Goal: Find specific page/section: Find specific page/section

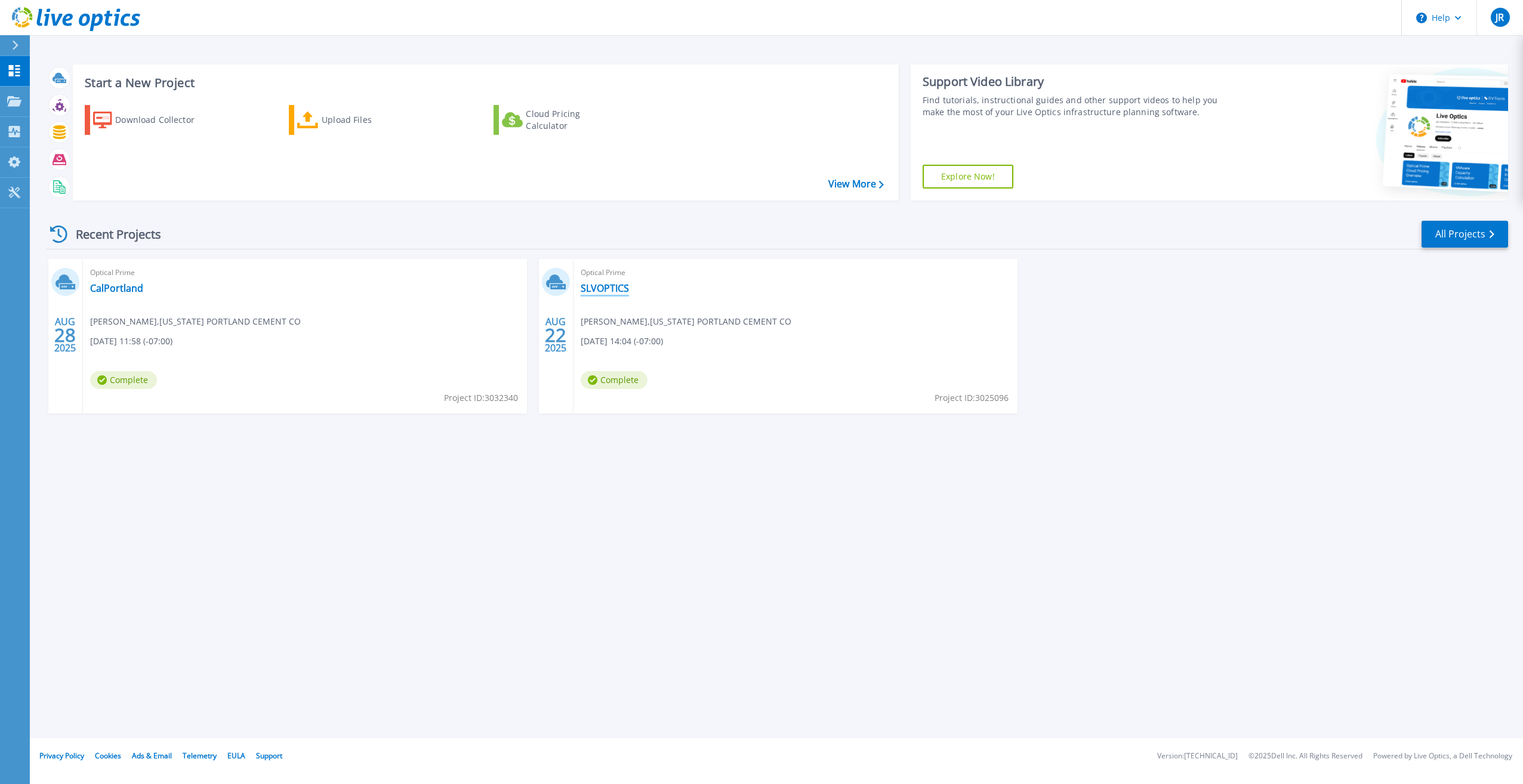
click at [609, 285] on link "SLVOPTICS" at bounding box center [604, 287] width 49 height 12
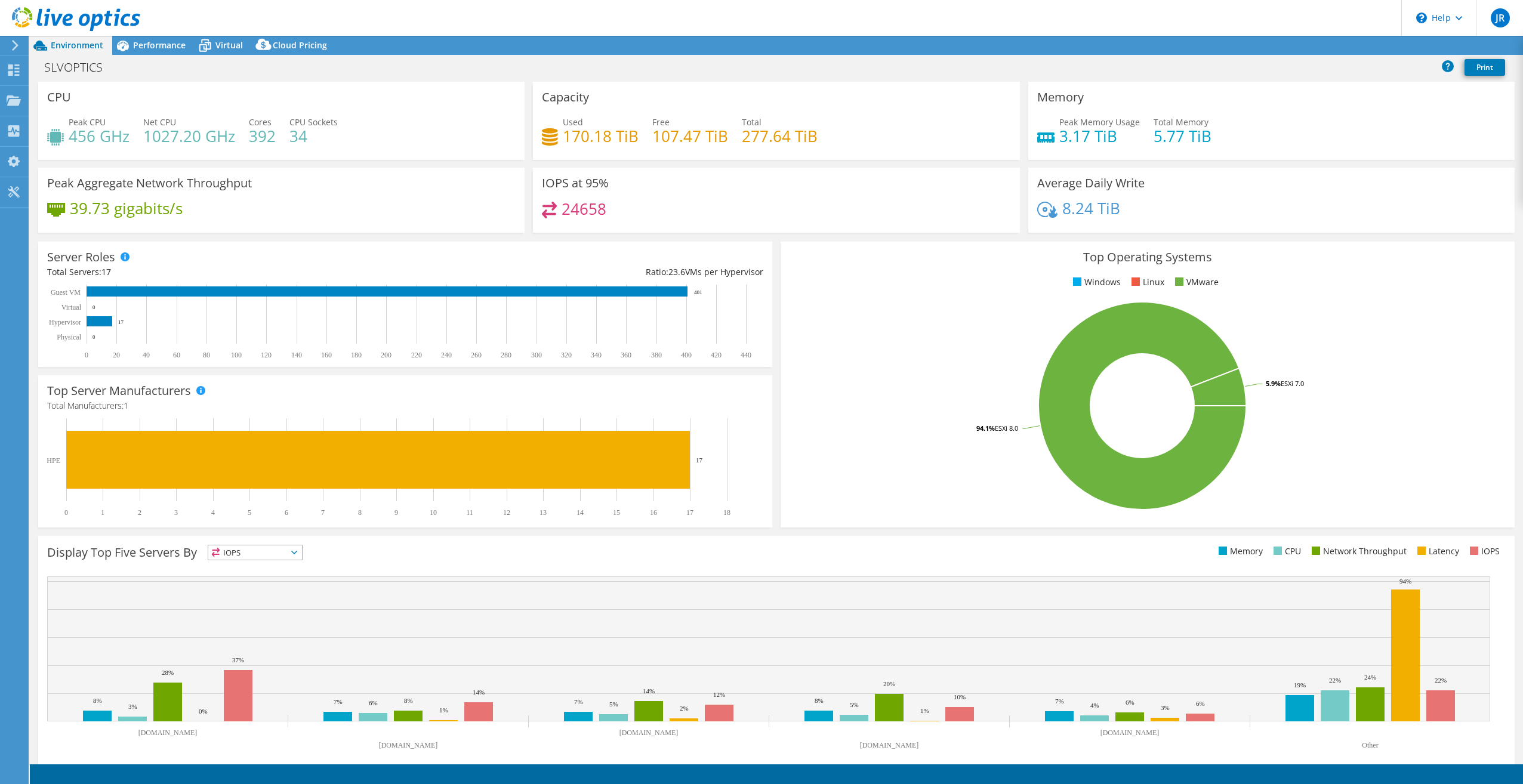
select select "USD"
click at [1314, 45] on link "Reports" at bounding box center [1321, 45] width 57 height 18
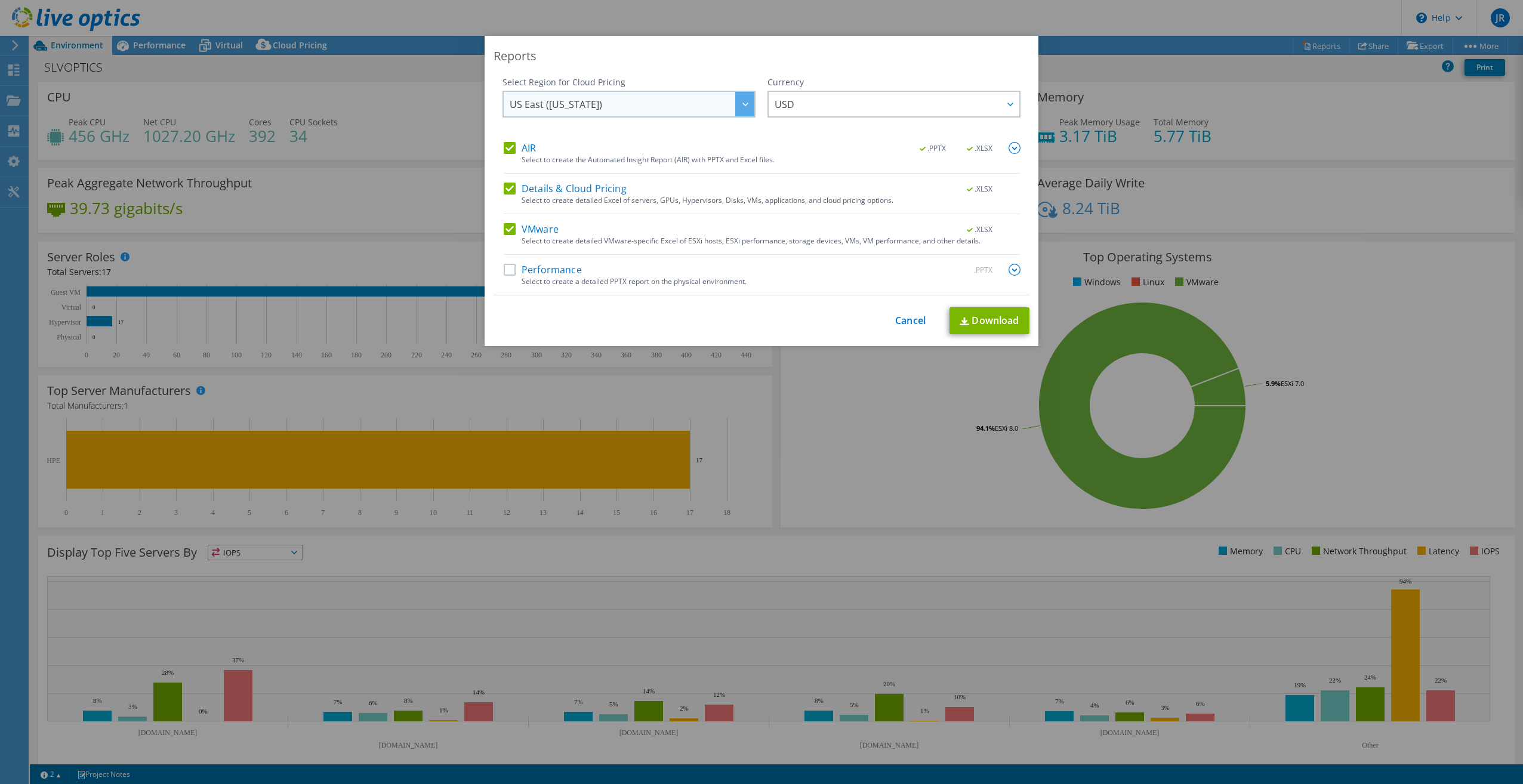
click at [720, 104] on span "US East (Virginia)" at bounding box center [632, 104] width 244 height 25
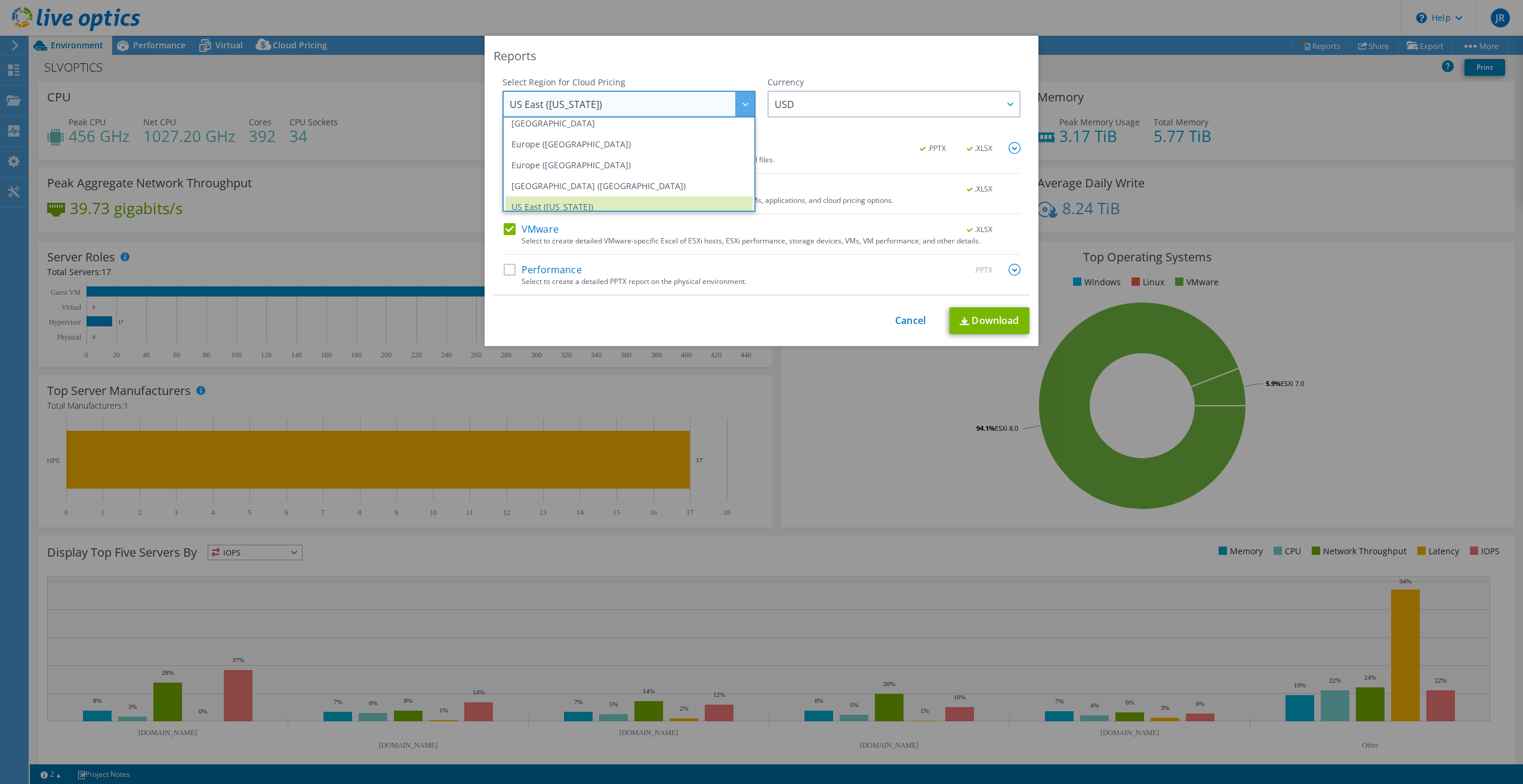
scroll to position [161, 0]
click at [658, 194] on li "US West (California)" at bounding box center [628, 198] width 247 height 21
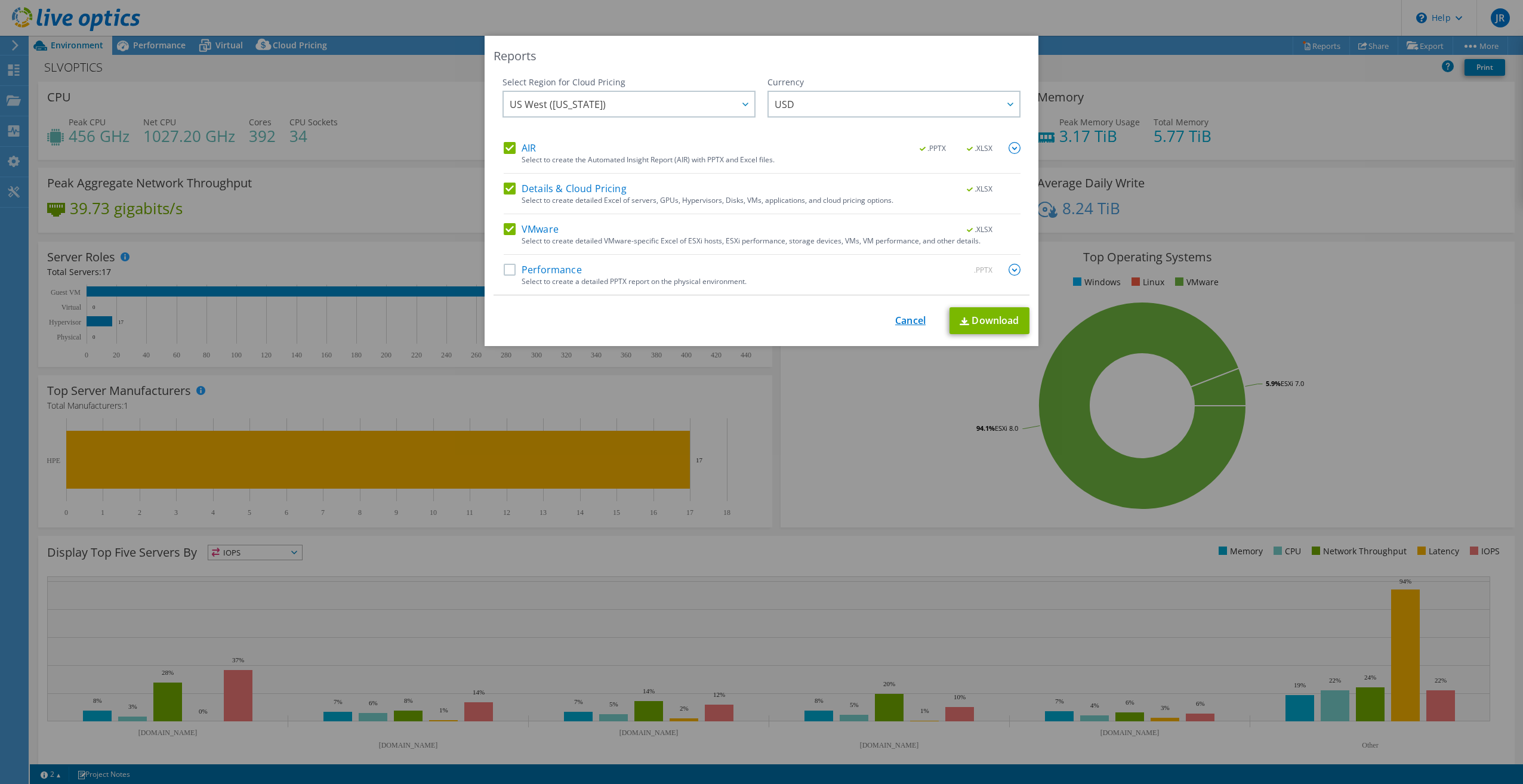
click at [895, 324] on link "Cancel" at bounding box center [910, 320] width 30 height 12
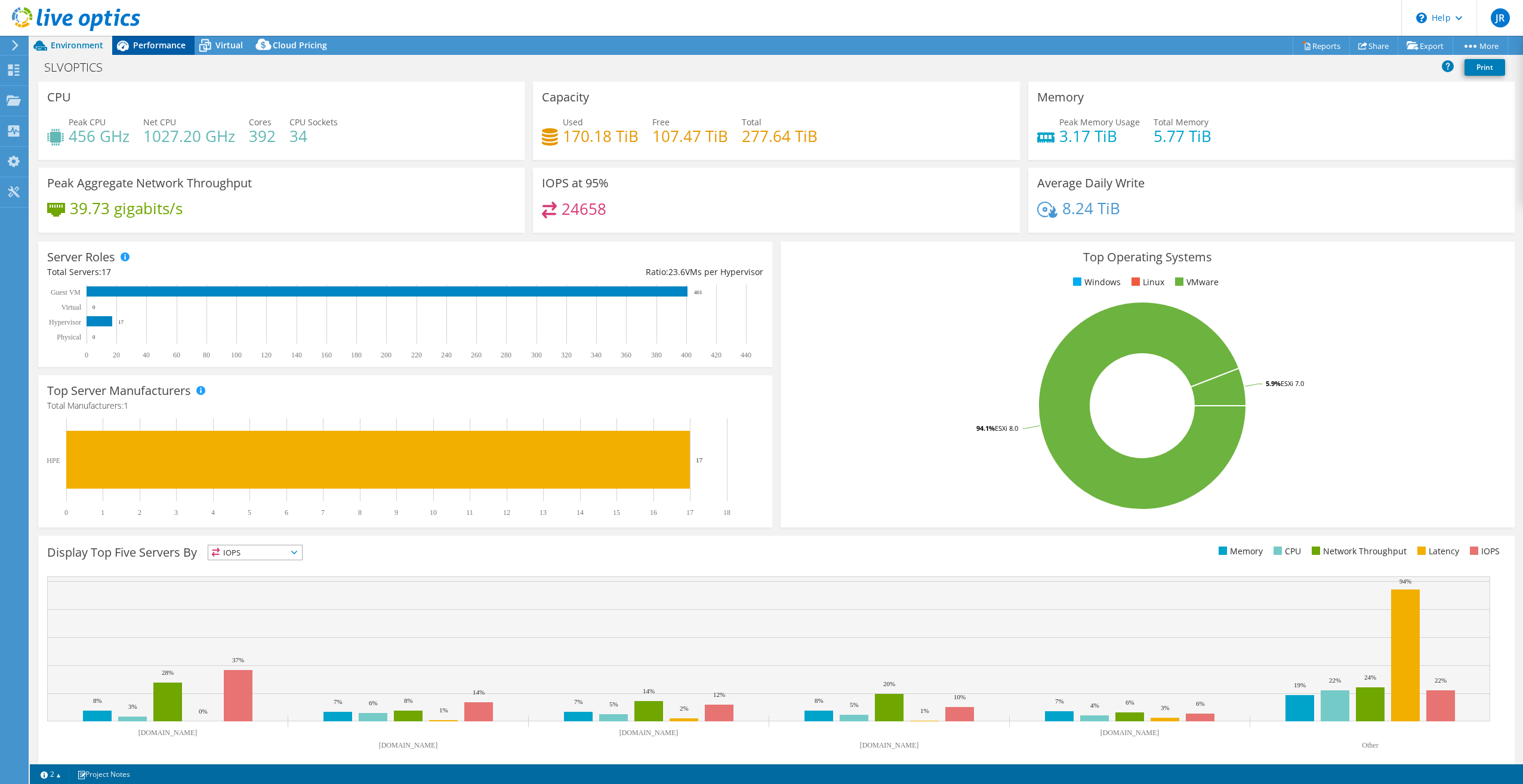
click at [160, 42] on span "Performance" at bounding box center [159, 45] width 53 height 12
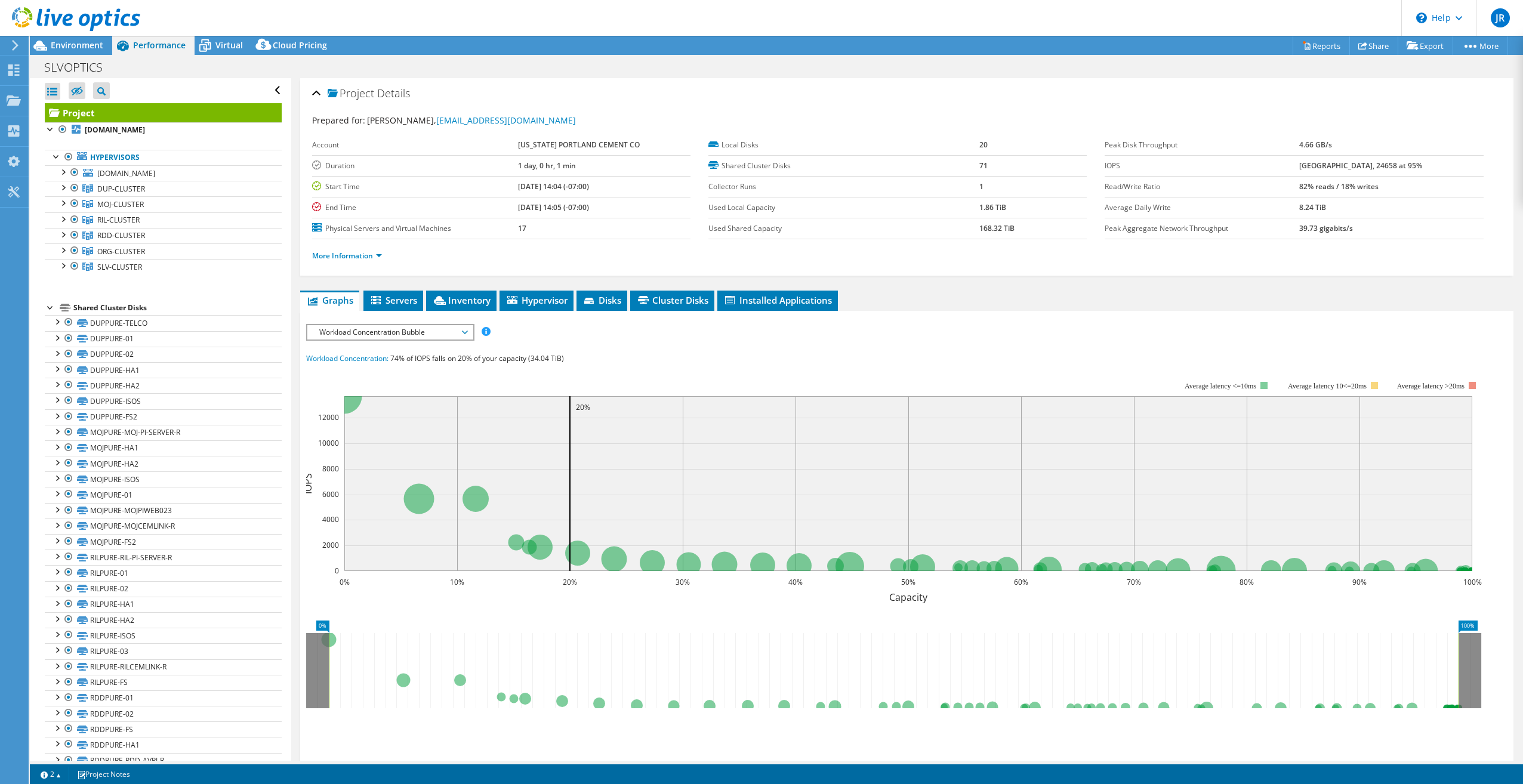
click at [71, 16] on use at bounding box center [75, 18] width 128 height 24
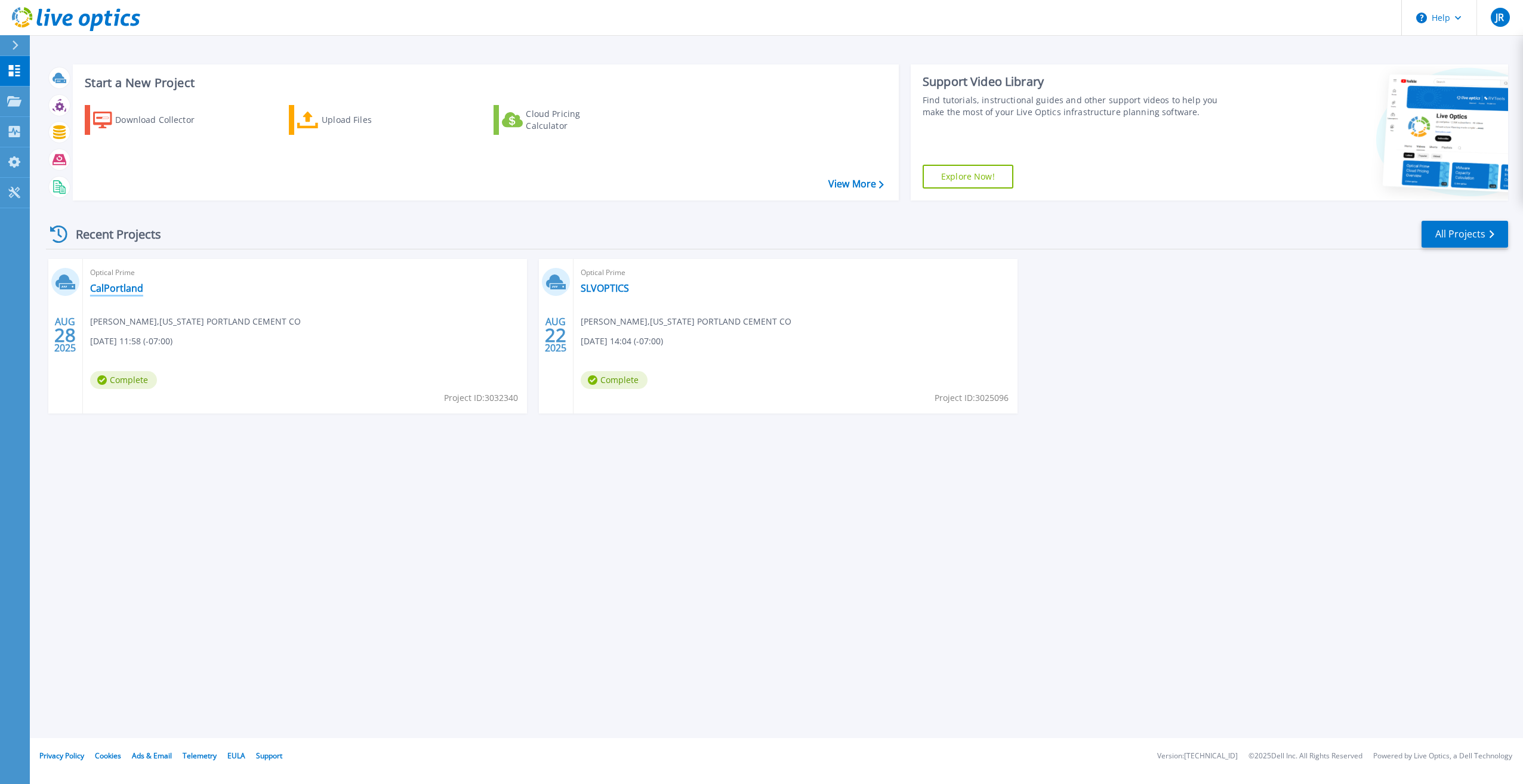
click at [99, 286] on link "CalPortland" at bounding box center [117, 287] width 53 height 12
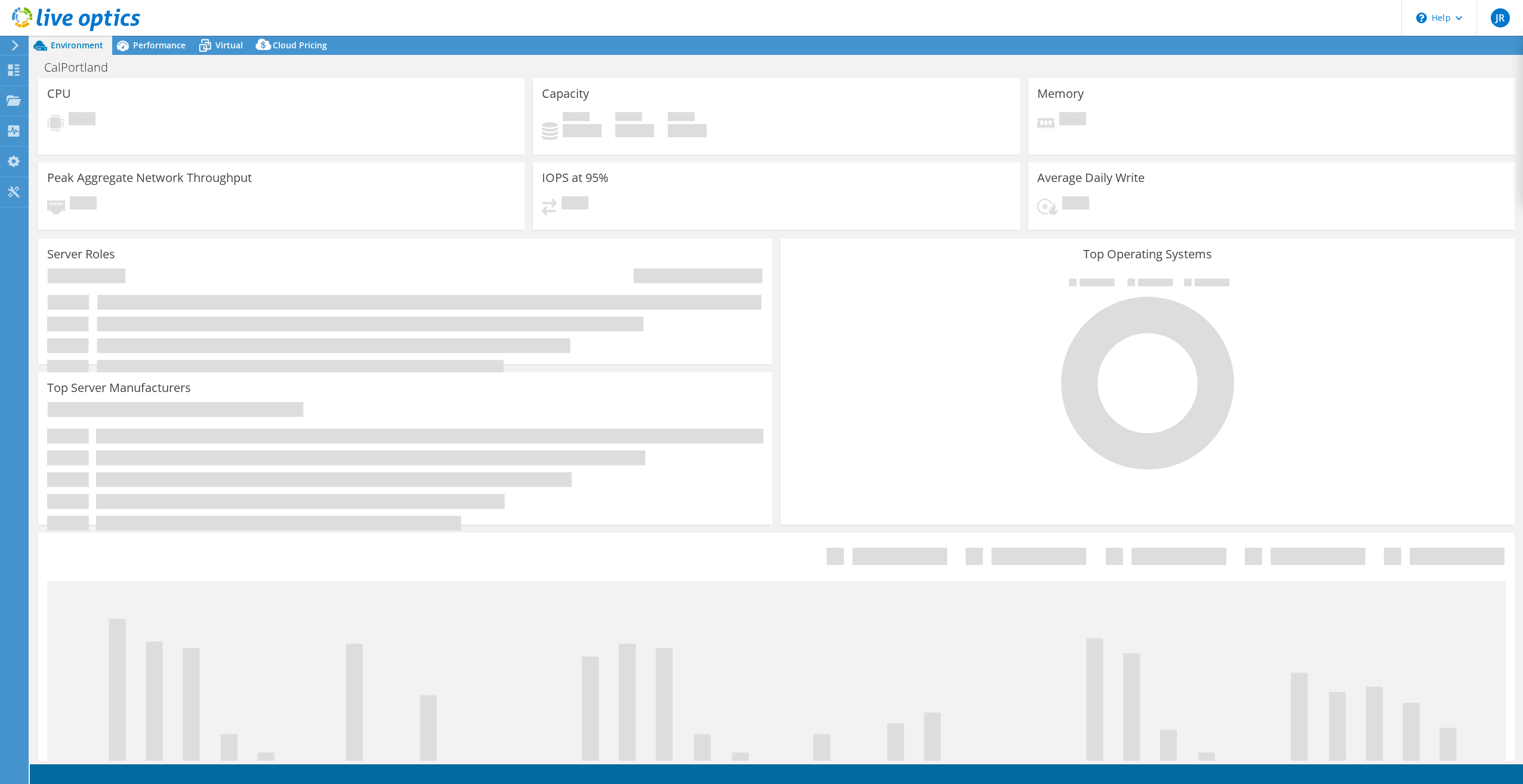
select select "USD"
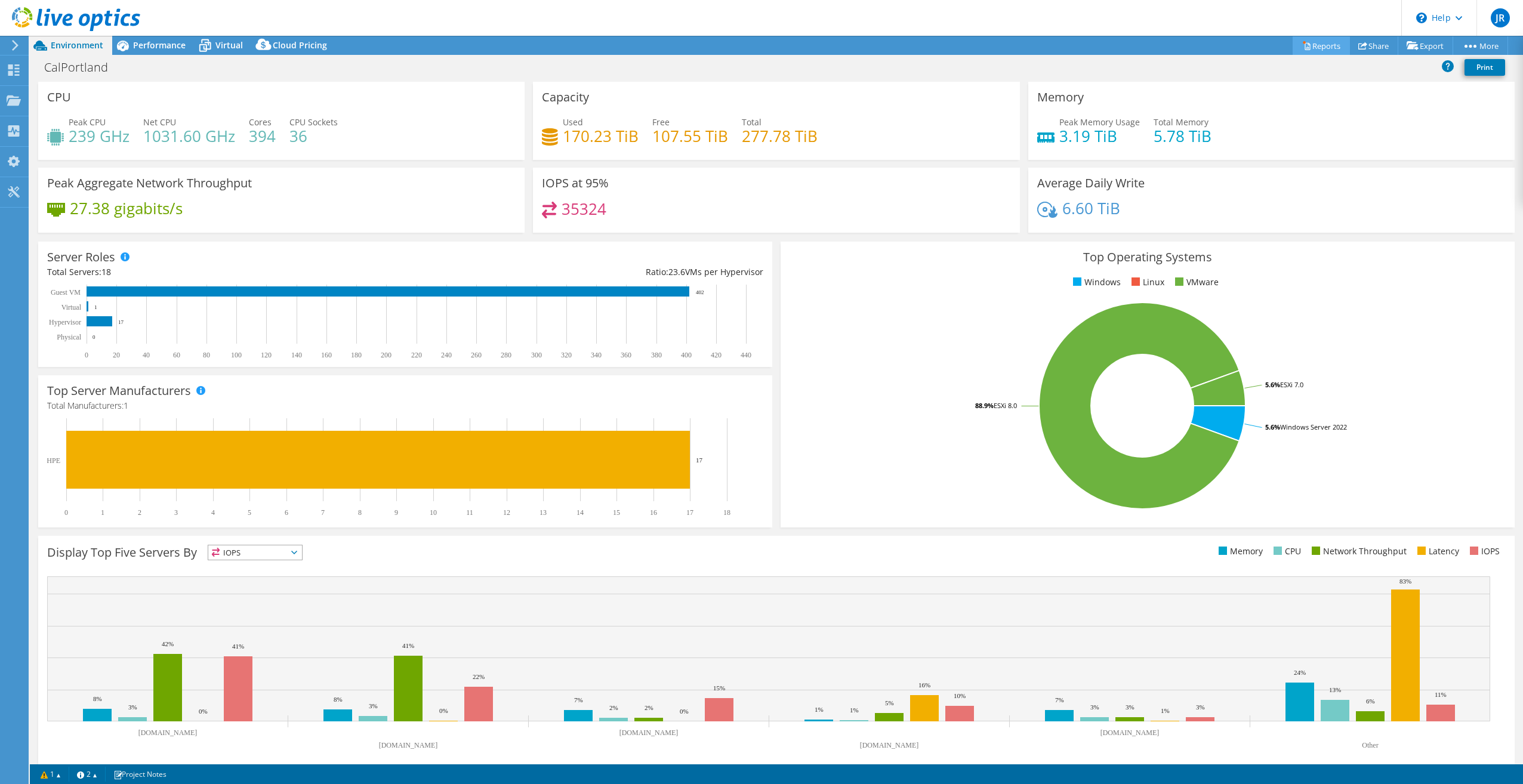
click at [1320, 42] on link "Reports" at bounding box center [1321, 45] width 57 height 18
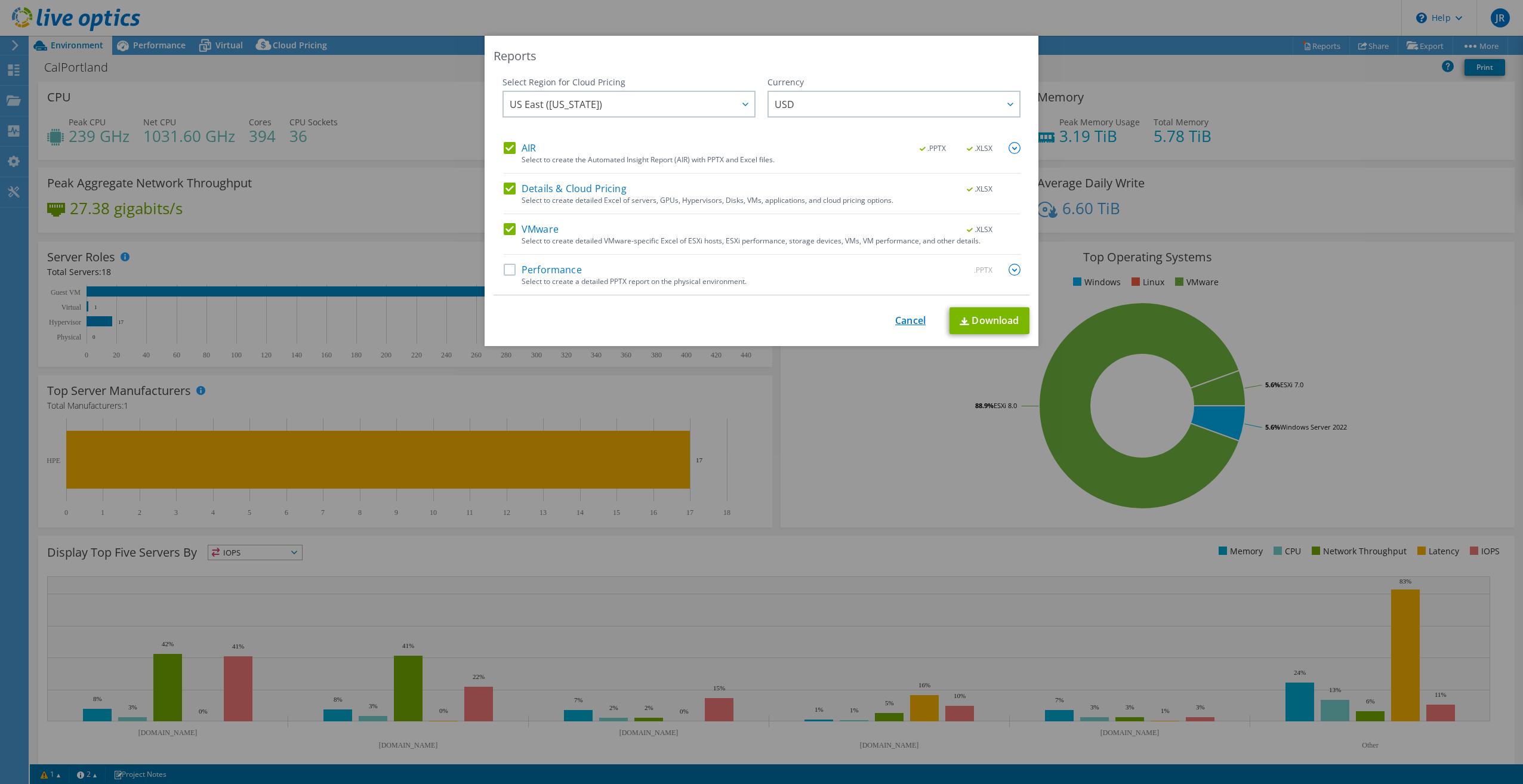
click at [898, 324] on link "Cancel" at bounding box center [910, 320] width 30 height 12
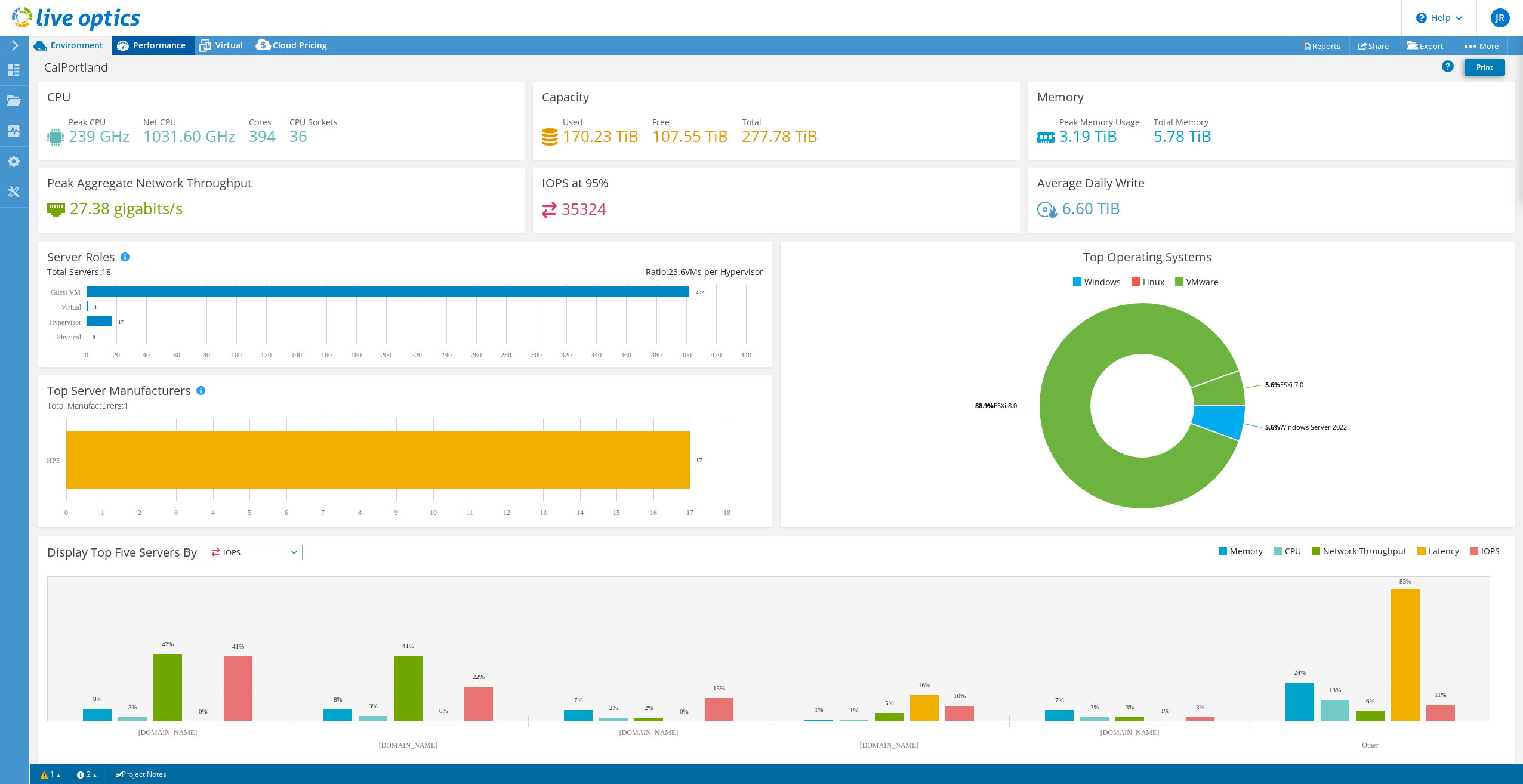
click at [146, 40] on span "Performance" at bounding box center [159, 45] width 53 height 12
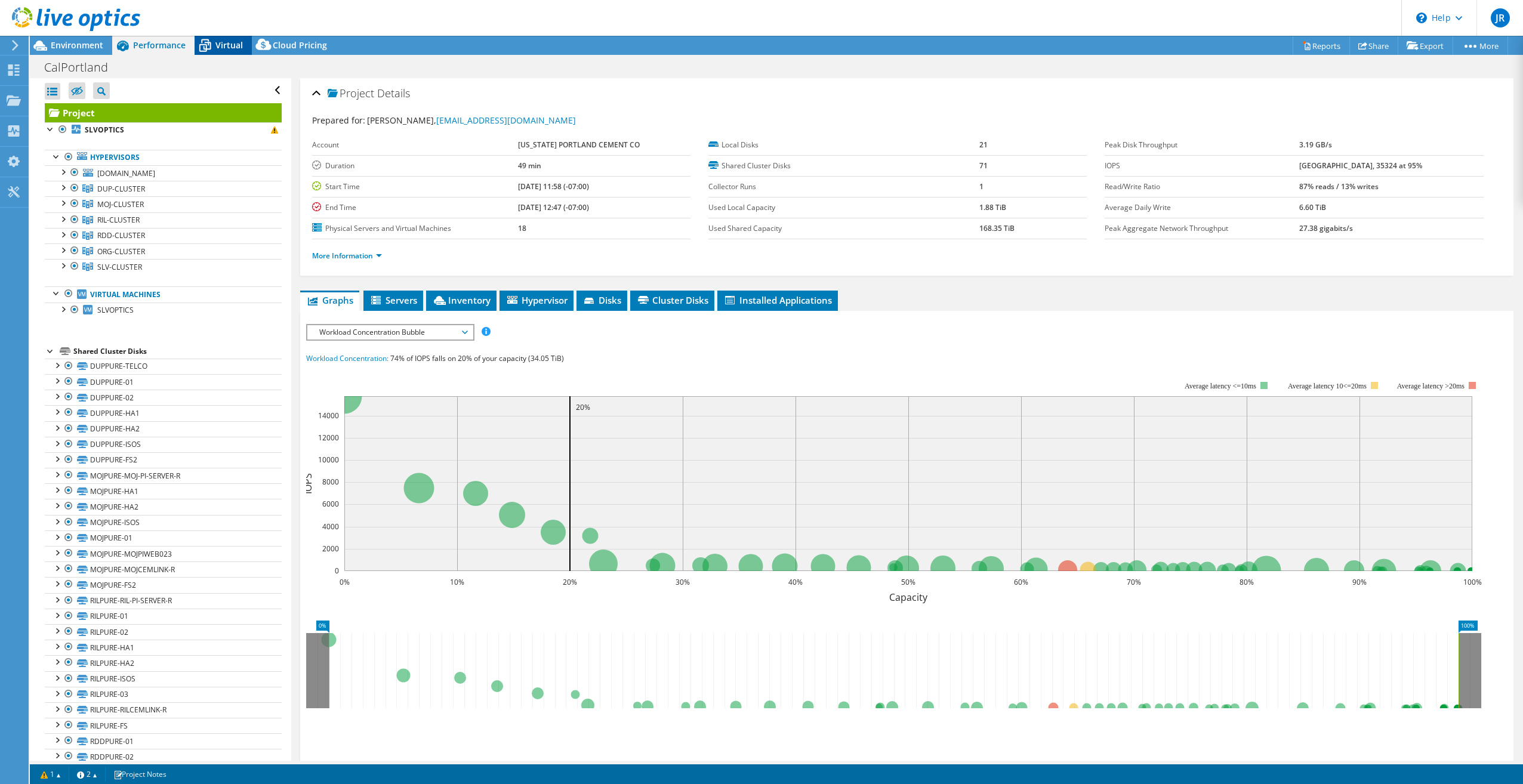
click at [216, 45] on span "Virtual" at bounding box center [229, 45] width 27 height 12
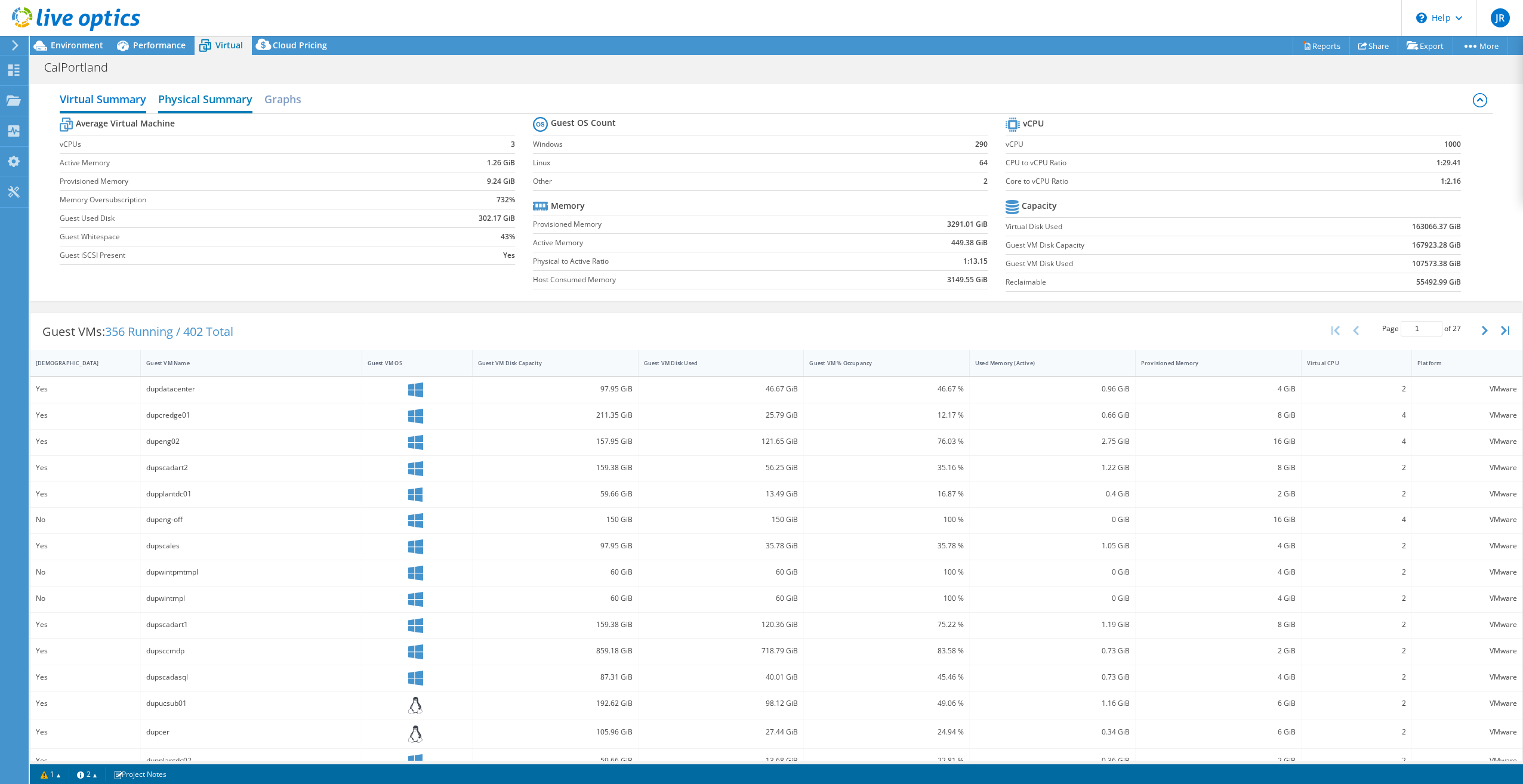
click at [192, 100] on h2 "Physical Summary" at bounding box center [205, 100] width 94 height 26
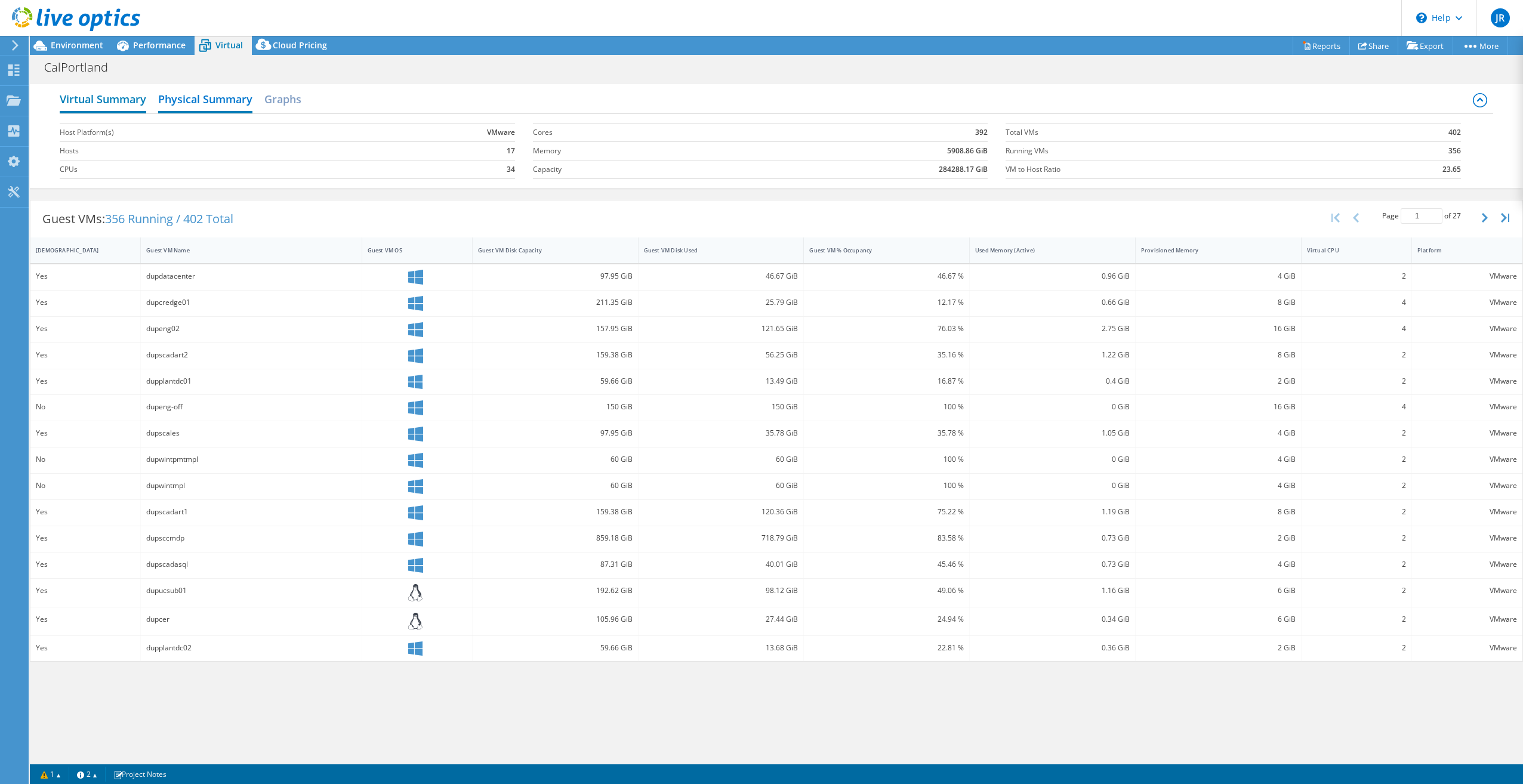
click at [71, 100] on h2 "Virtual Summary" at bounding box center [103, 100] width 86 height 26
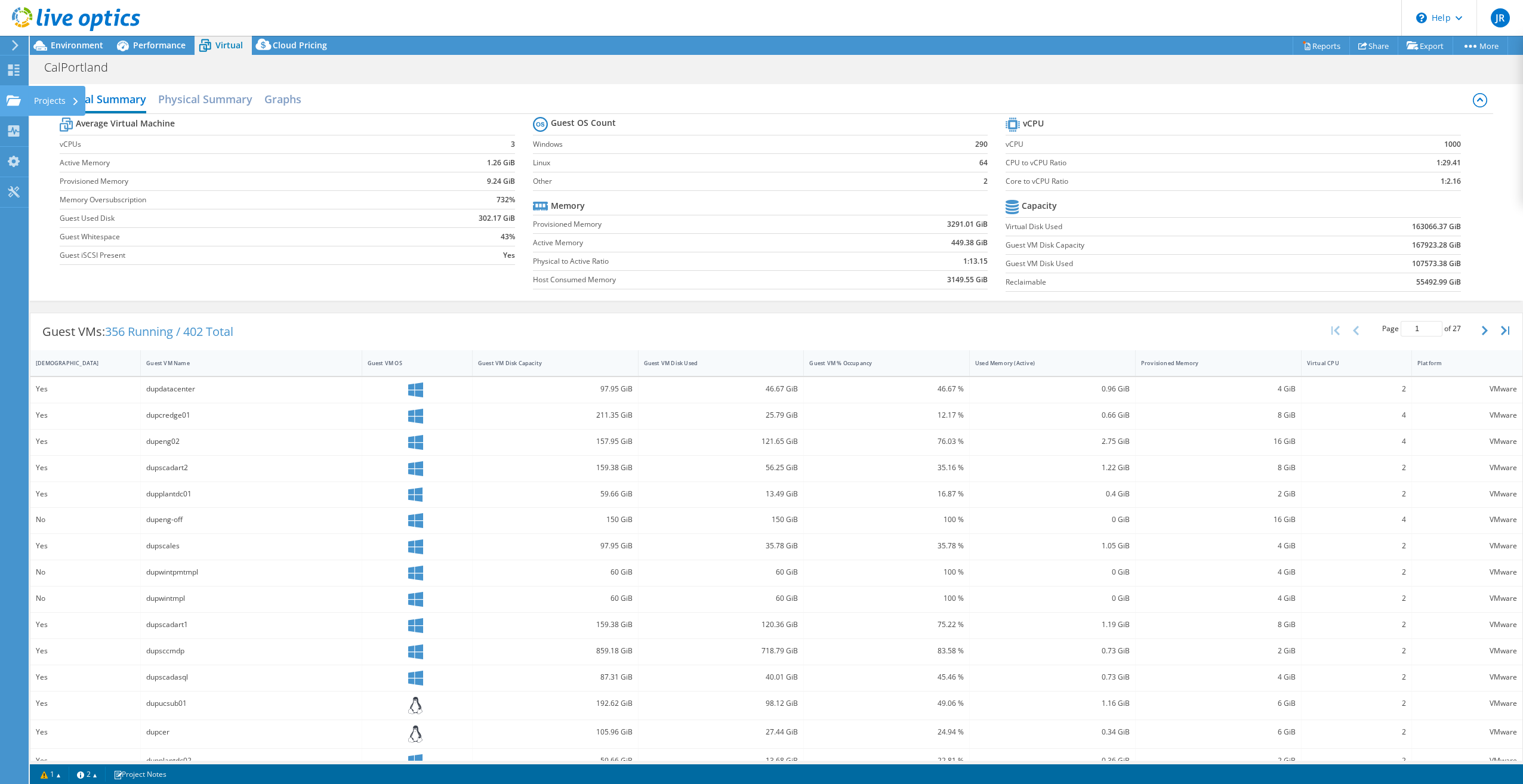
click at [16, 99] on use at bounding box center [14, 100] width 14 height 10
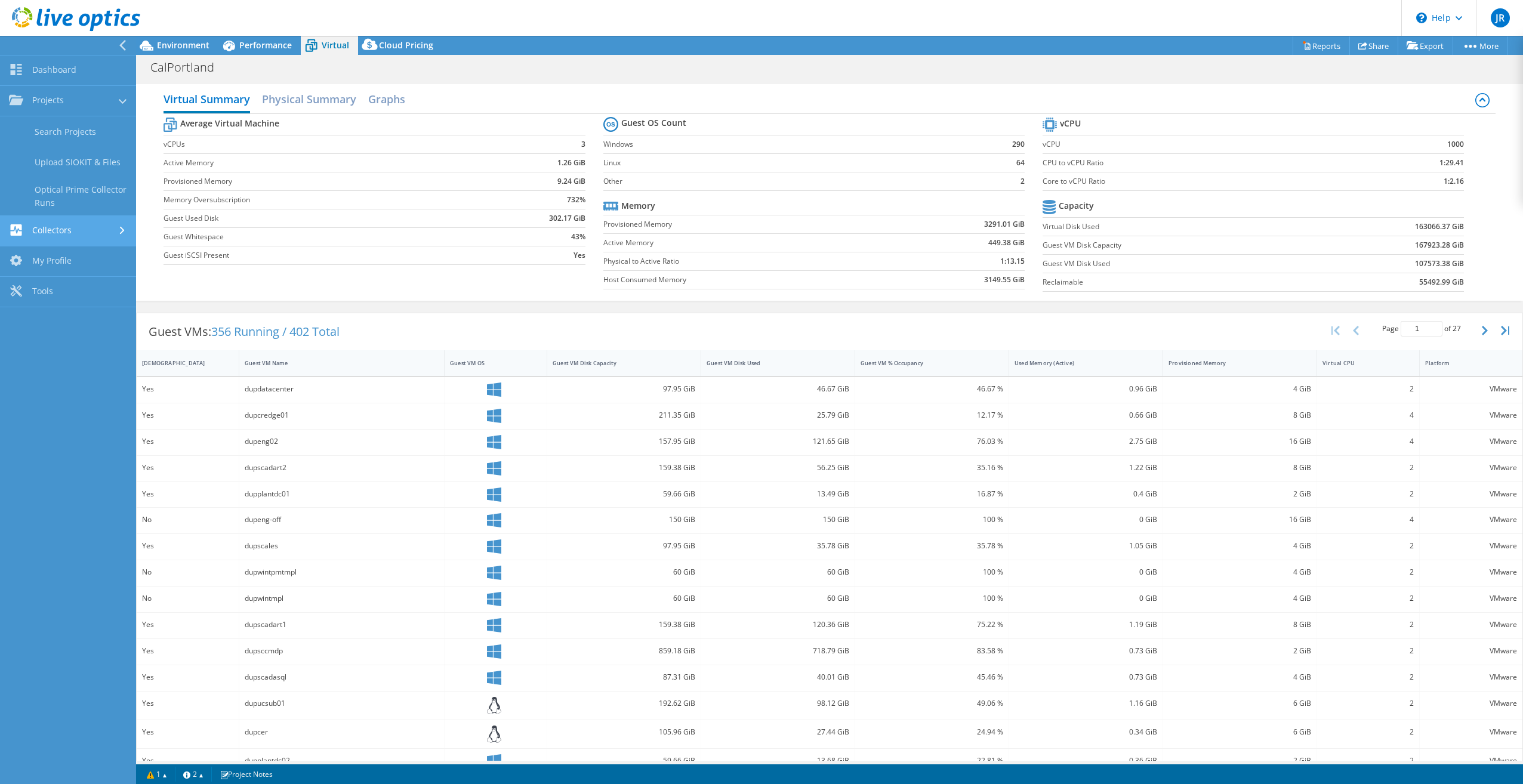
click at [58, 231] on link "Collectors" at bounding box center [68, 231] width 136 height 30
click at [75, 160] on link "Download Collector" at bounding box center [68, 161] width 136 height 30
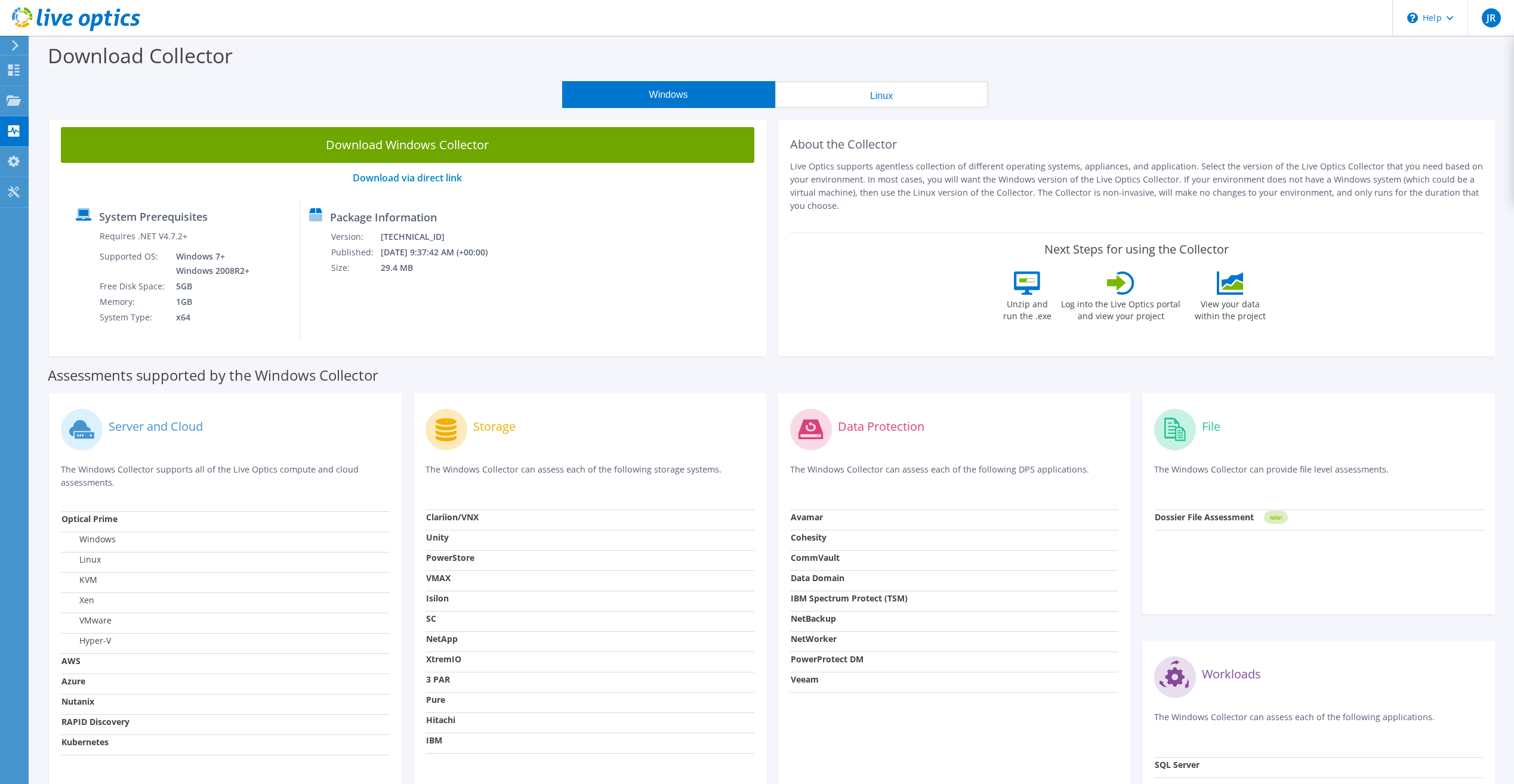
click at [10, 46] on div at bounding box center [13, 45] width 13 height 11
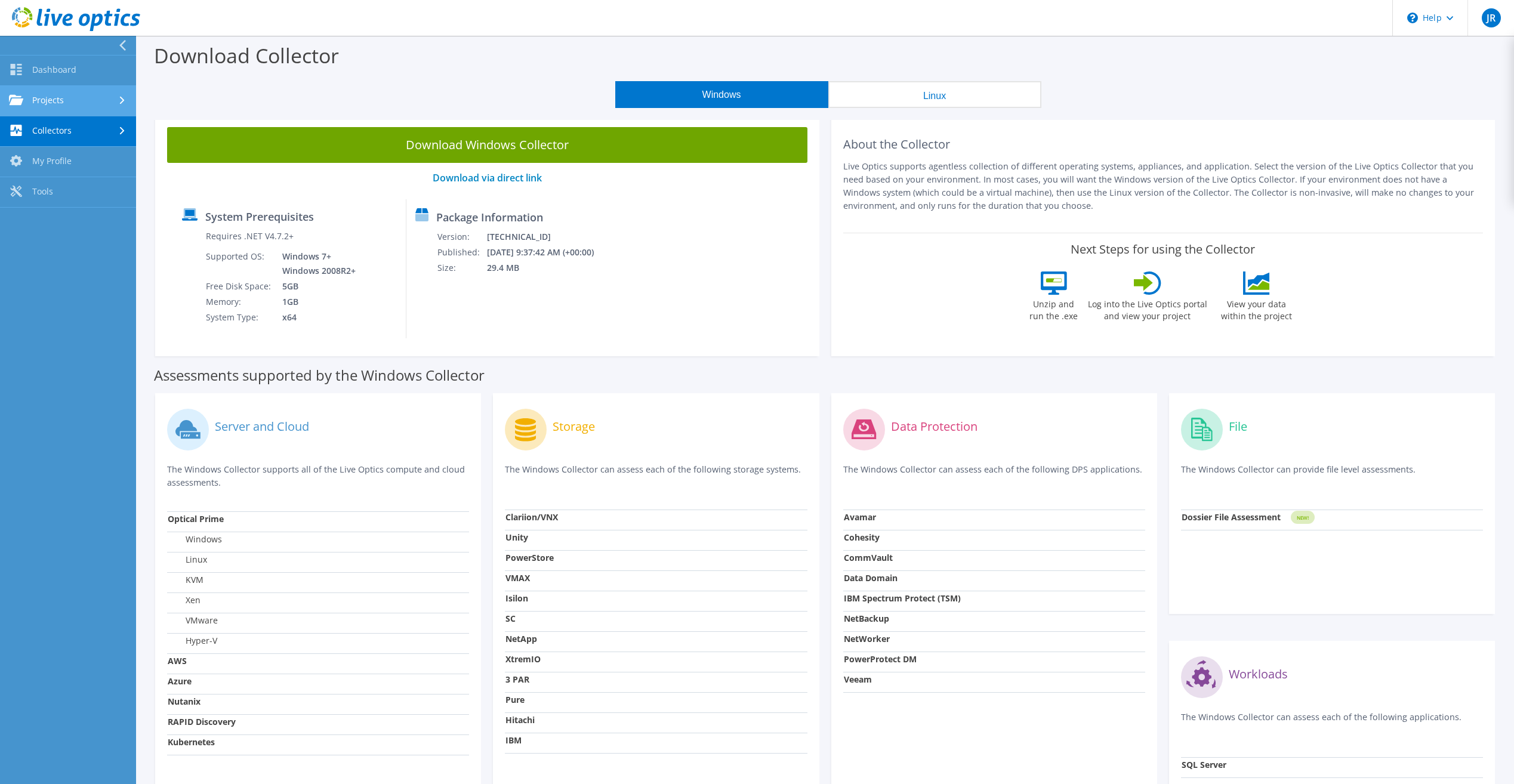
click at [38, 96] on link "Projects" at bounding box center [68, 101] width 136 height 30
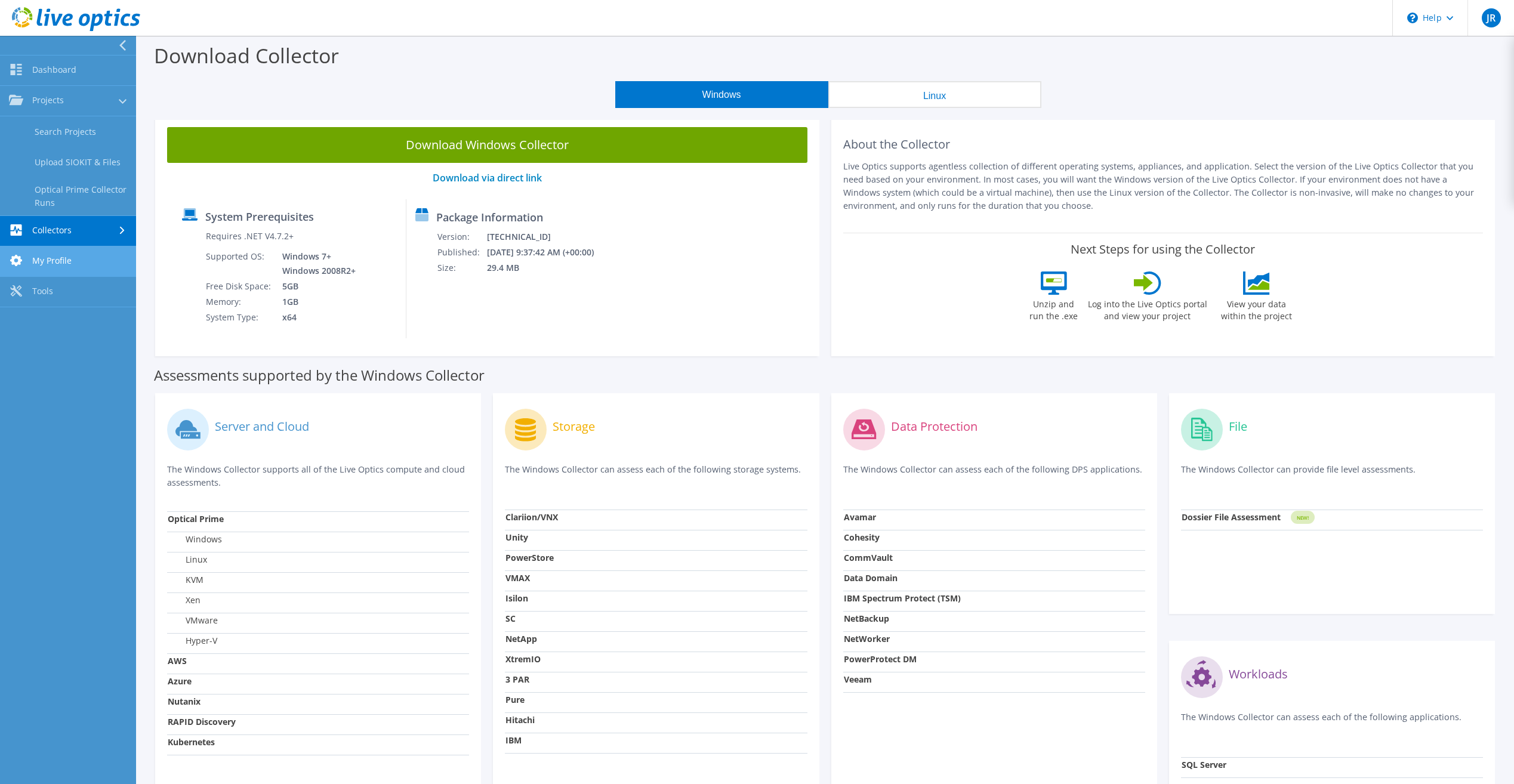
click at [49, 263] on link "My Profile" at bounding box center [68, 261] width 136 height 30
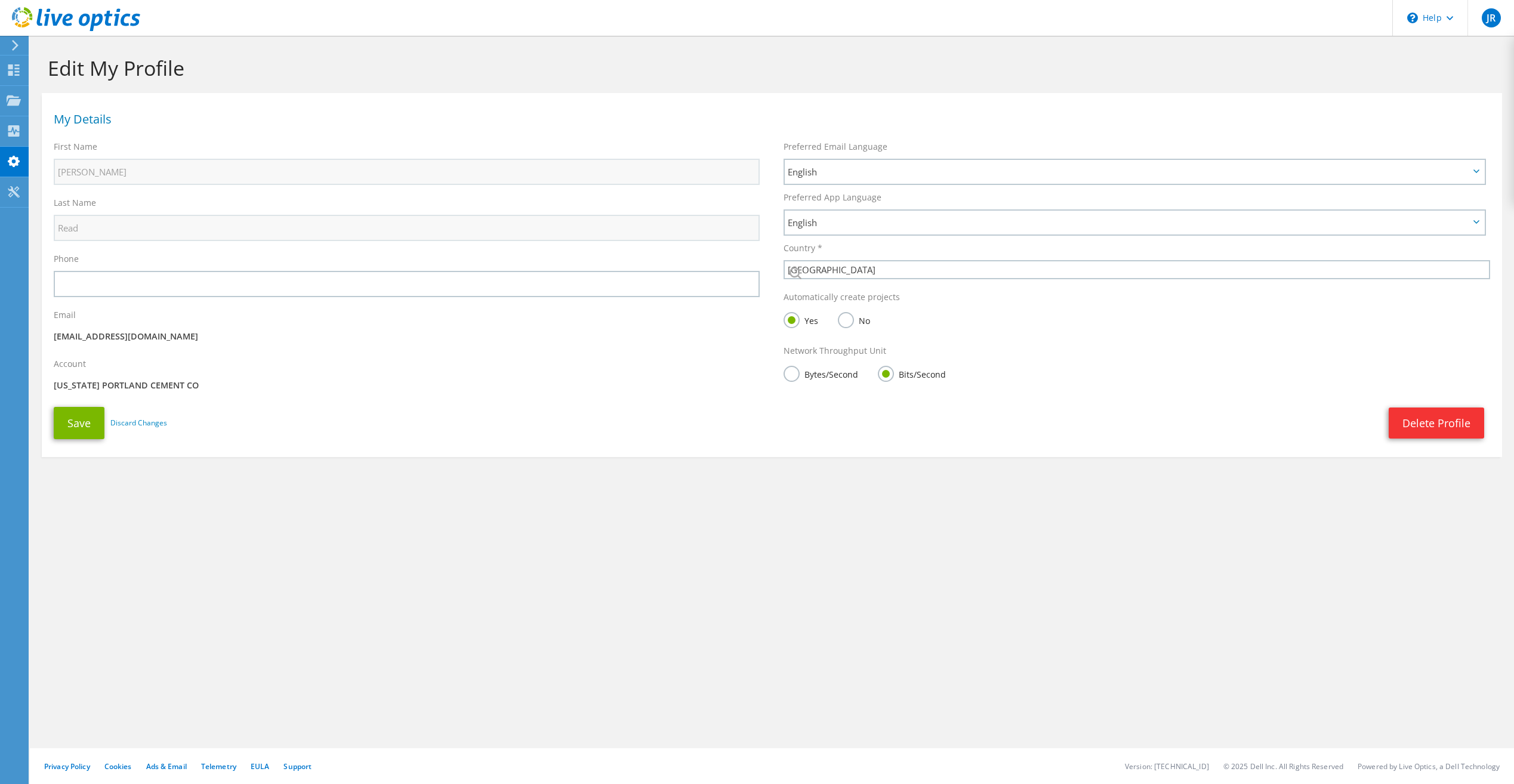
select select "224"
click at [51, 190] on div "First Name [PERSON_NAME]" at bounding box center [407, 163] width 730 height 56
click at [10, 47] on div at bounding box center [13, 45] width 13 height 11
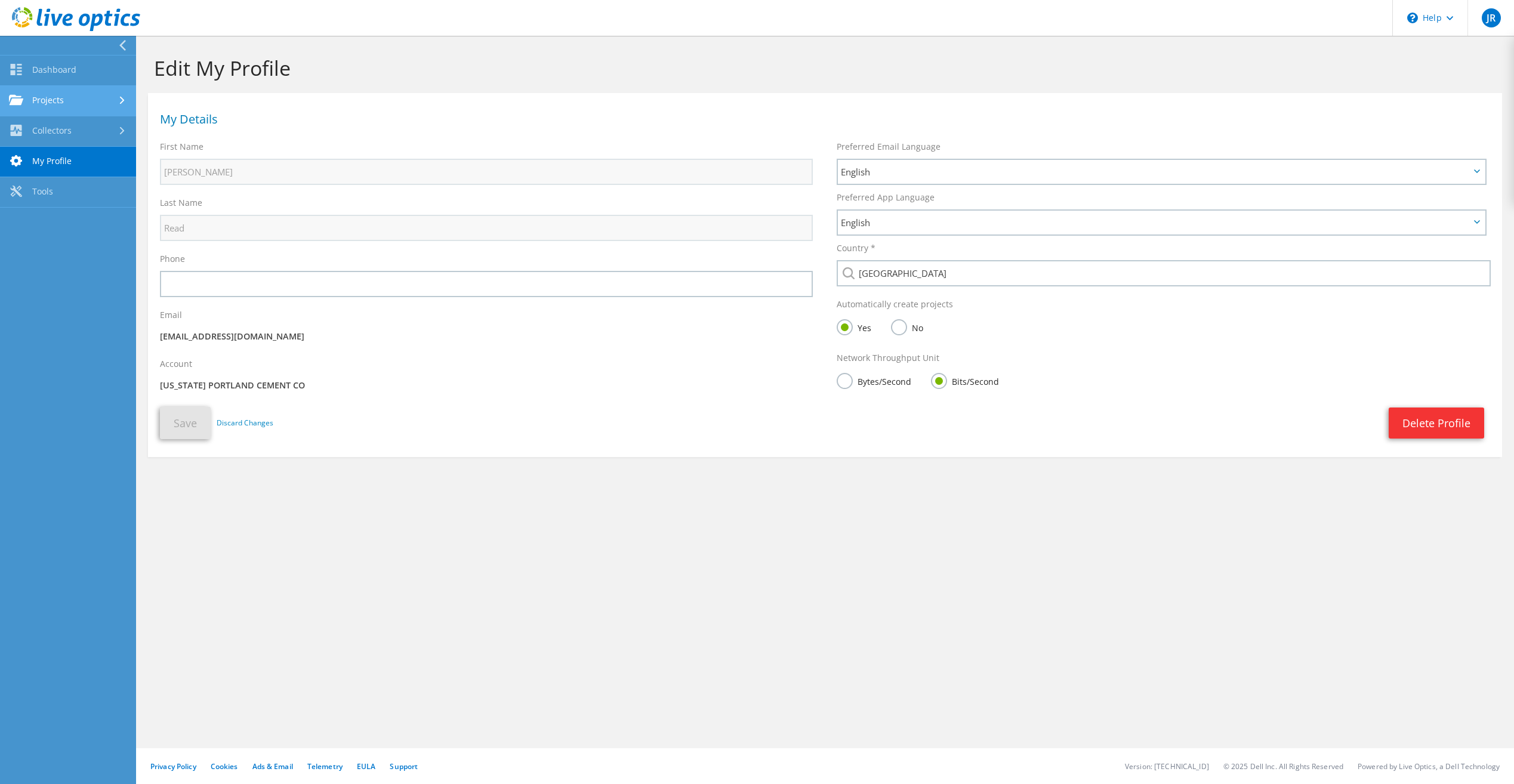
click at [49, 101] on link "Projects" at bounding box center [68, 101] width 136 height 30
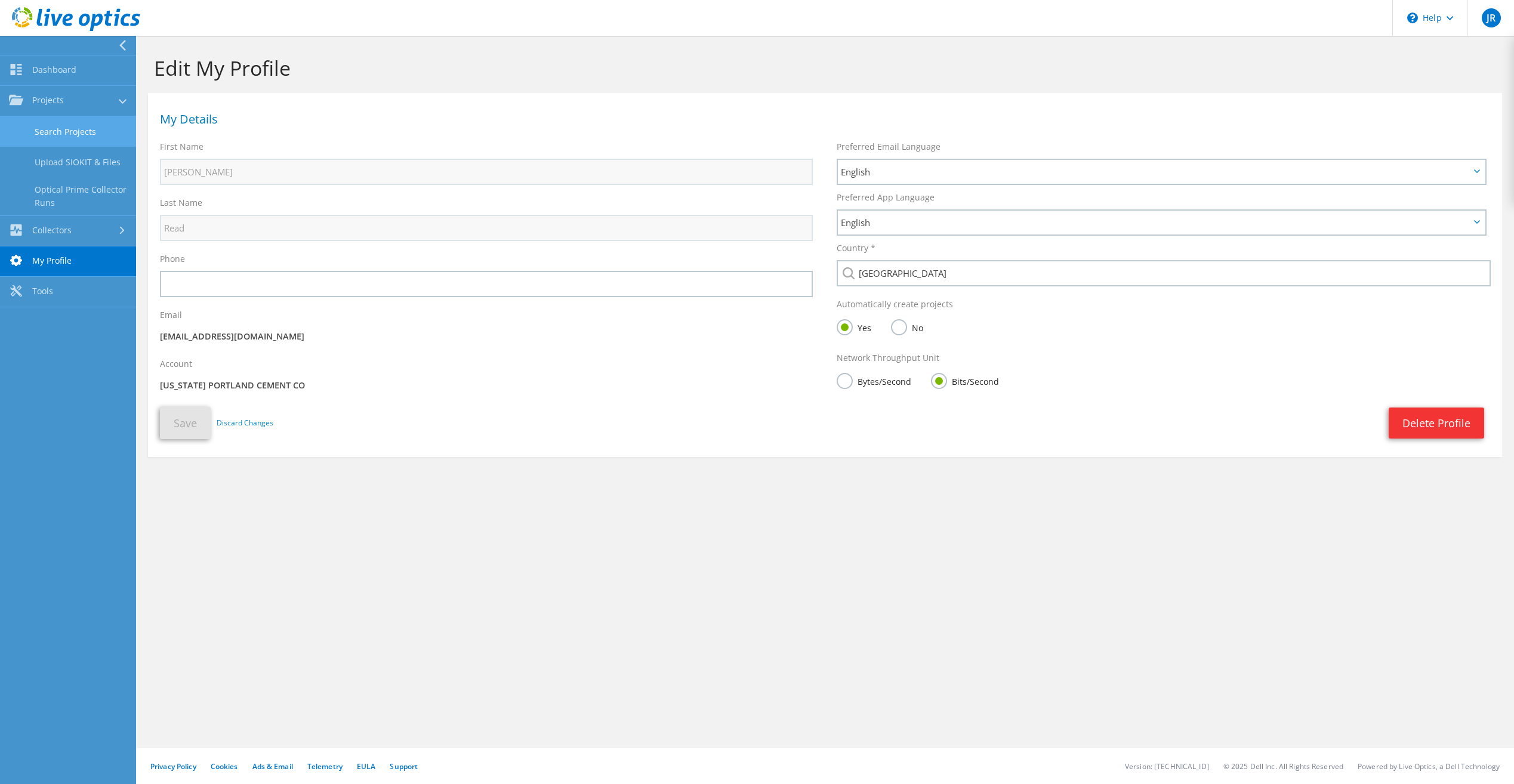
click at [50, 136] on link "Search Projects" at bounding box center [68, 131] width 136 height 30
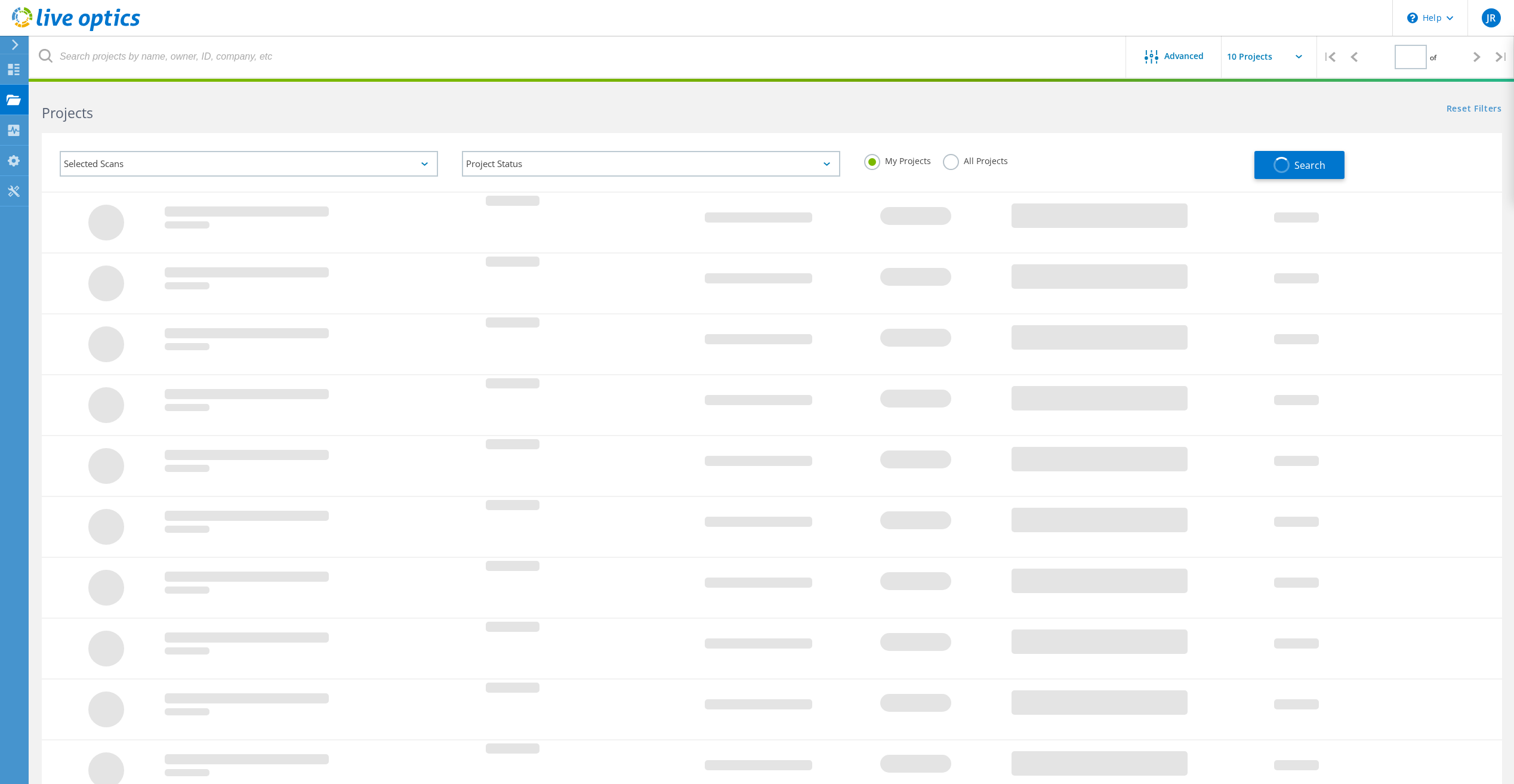
type input "1"
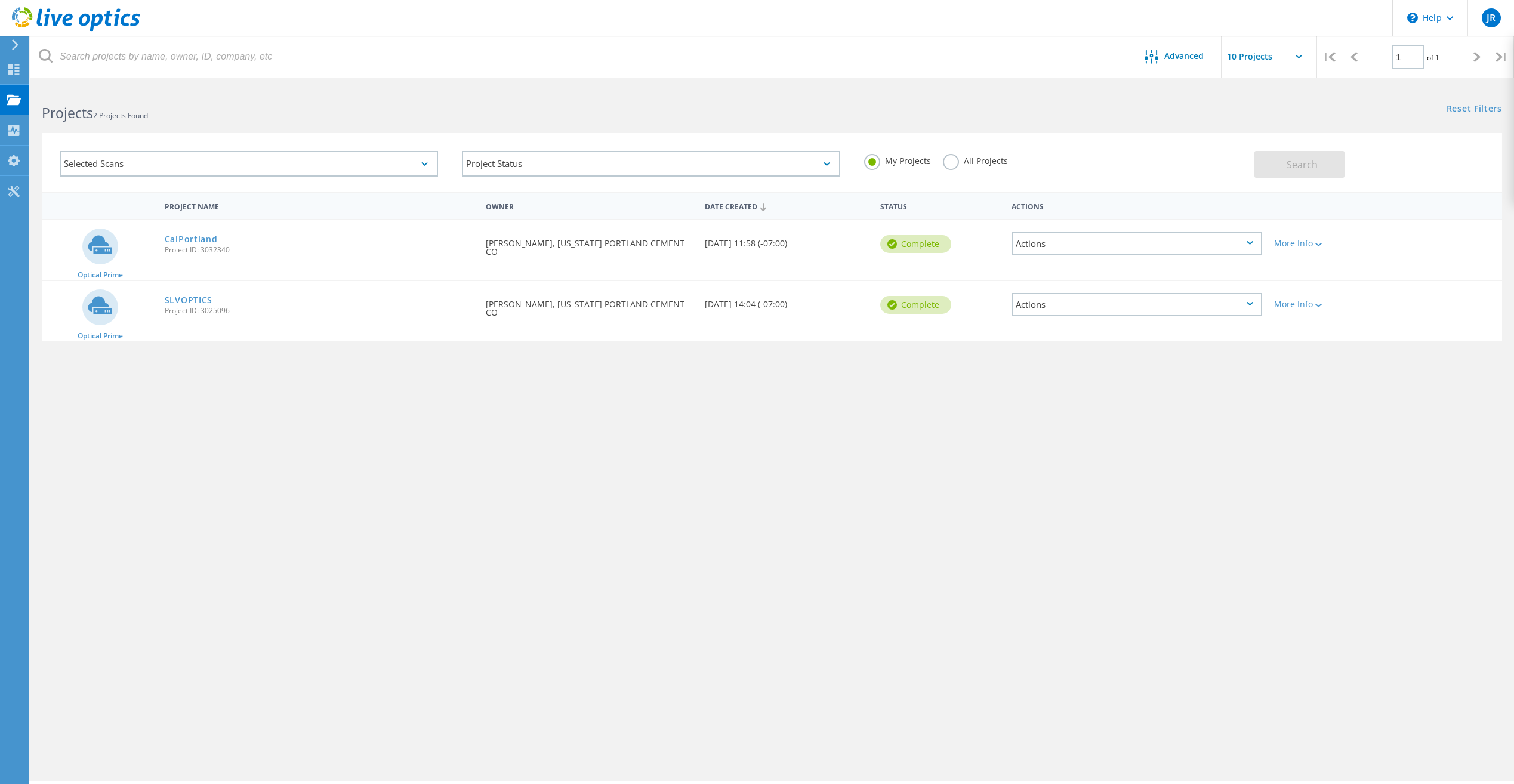
click at [176, 238] on link "CalPortland" at bounding box center [192, 239] width 53 height 8
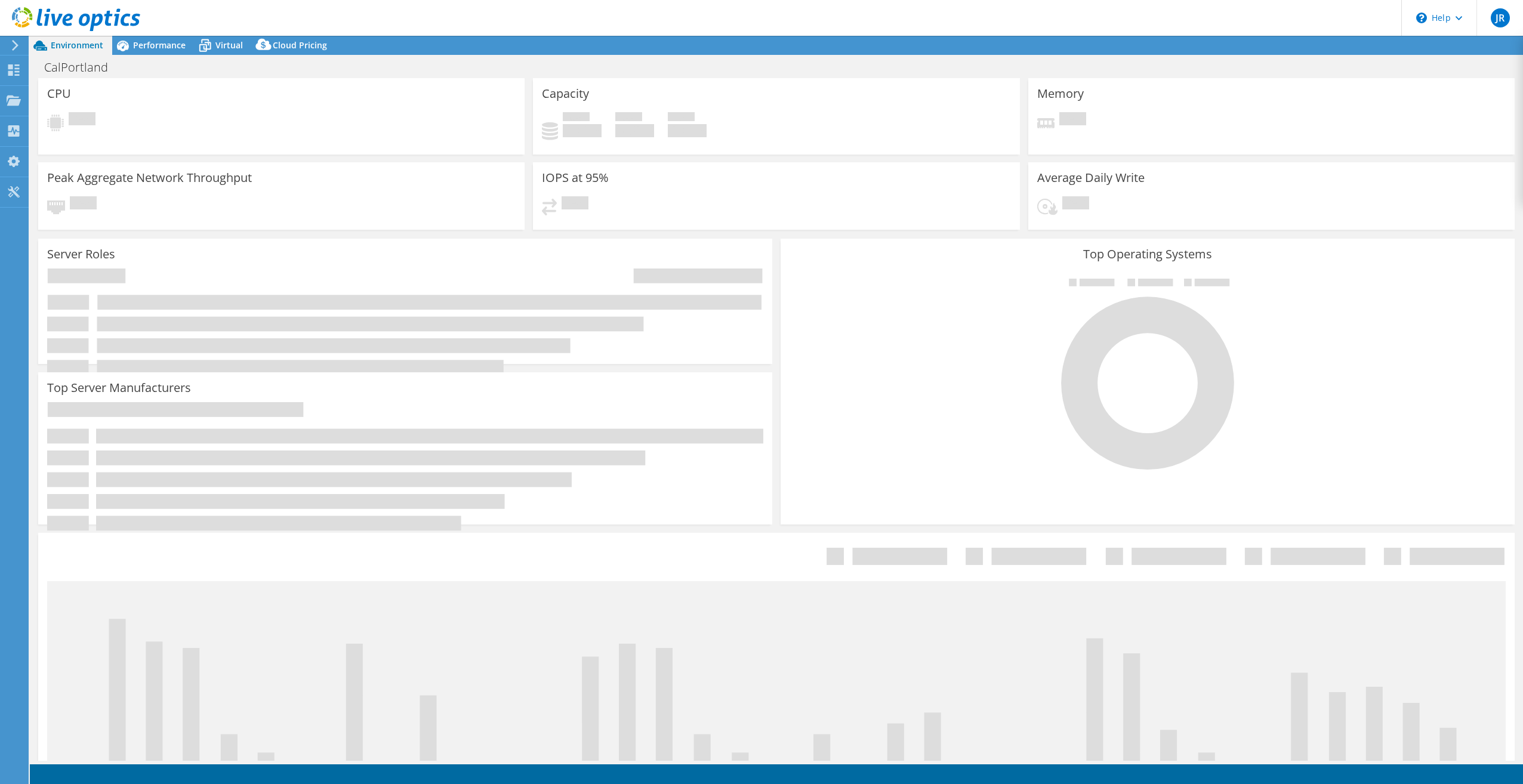
select select "USD"
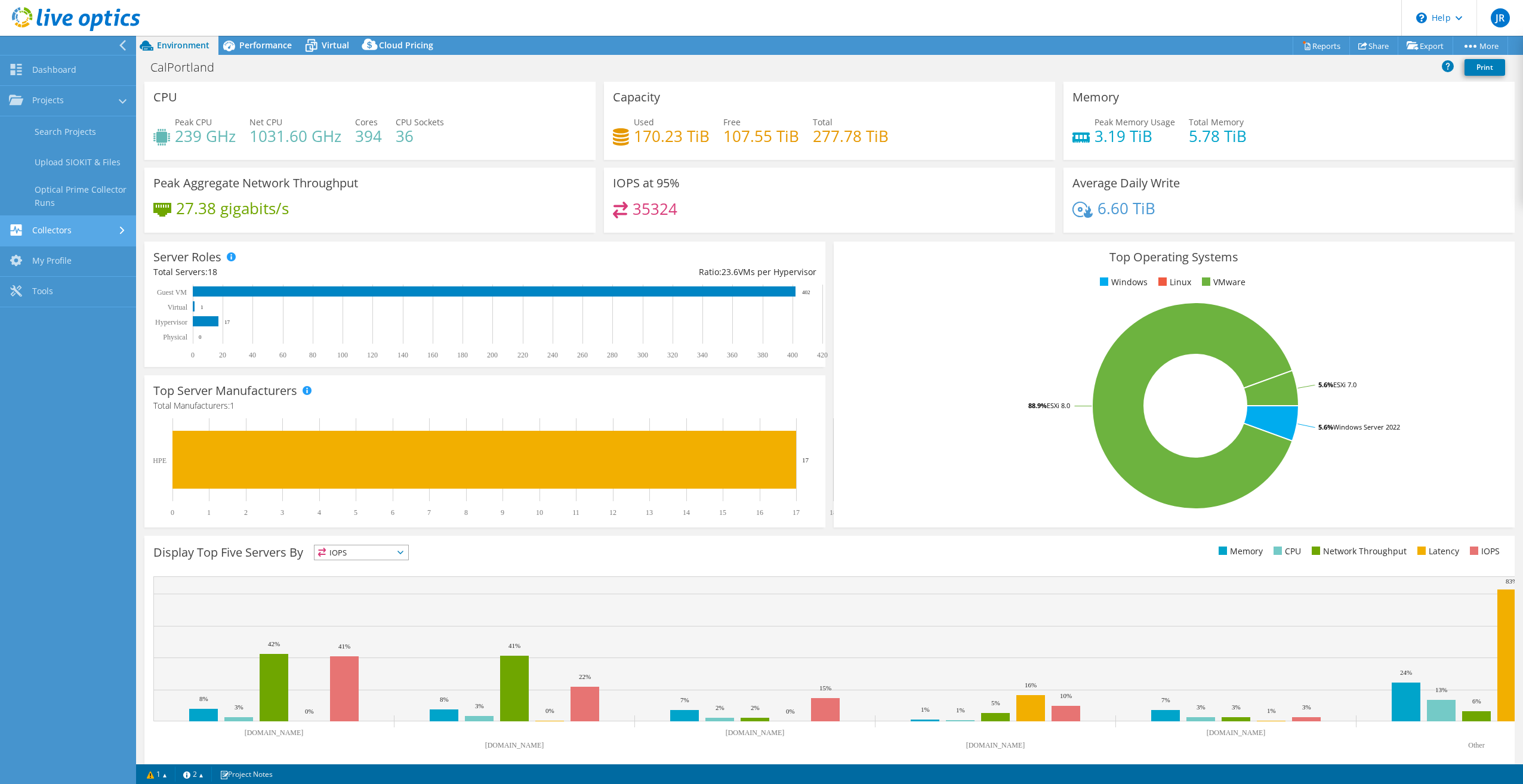
click at [53, 234] on link "Collectors" at bounding box center [68, 231] width 136 height 30
click at [52, 225] on link "My Profile" at bounding box center [68, 223] width 136 height 30
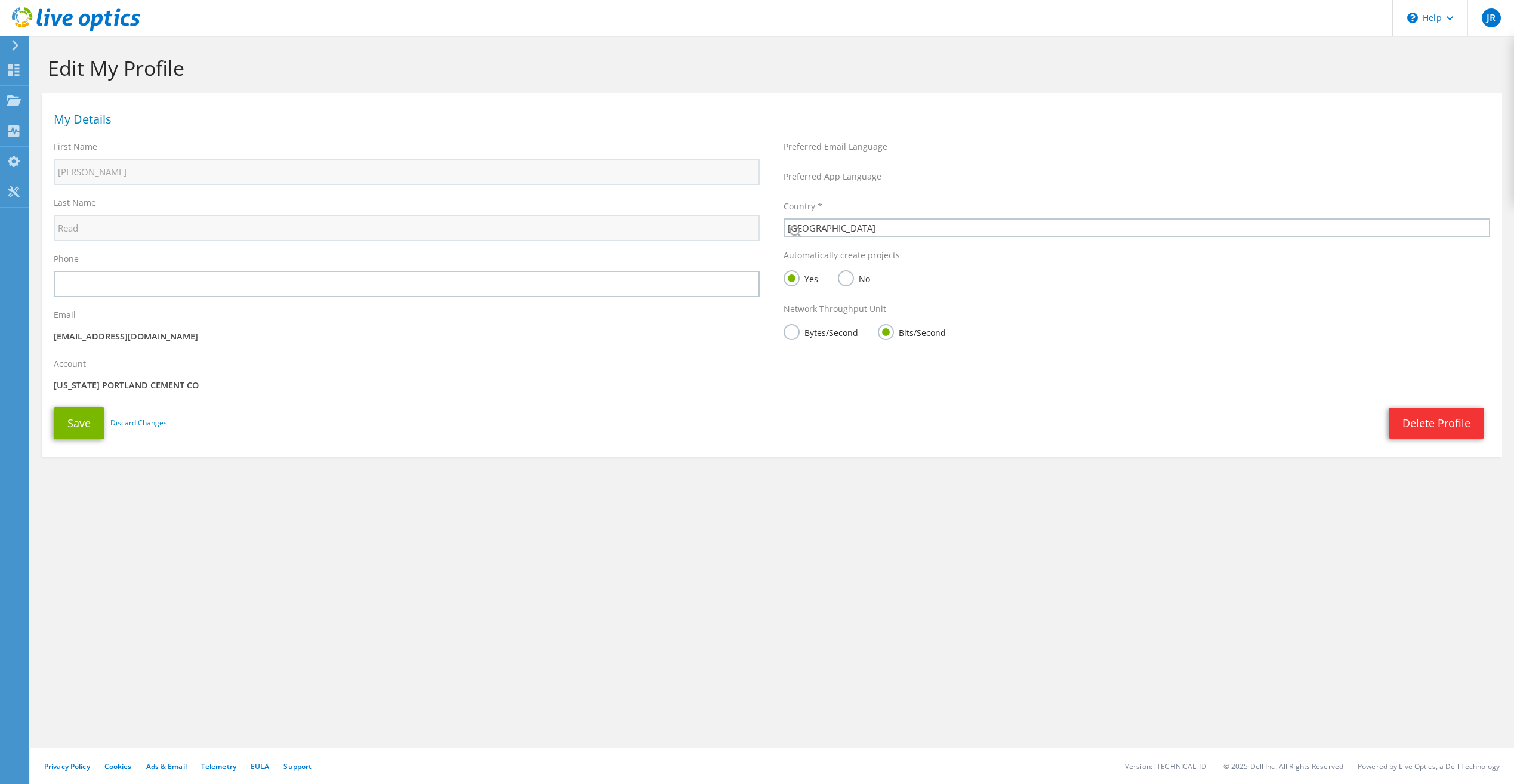
select select "224"
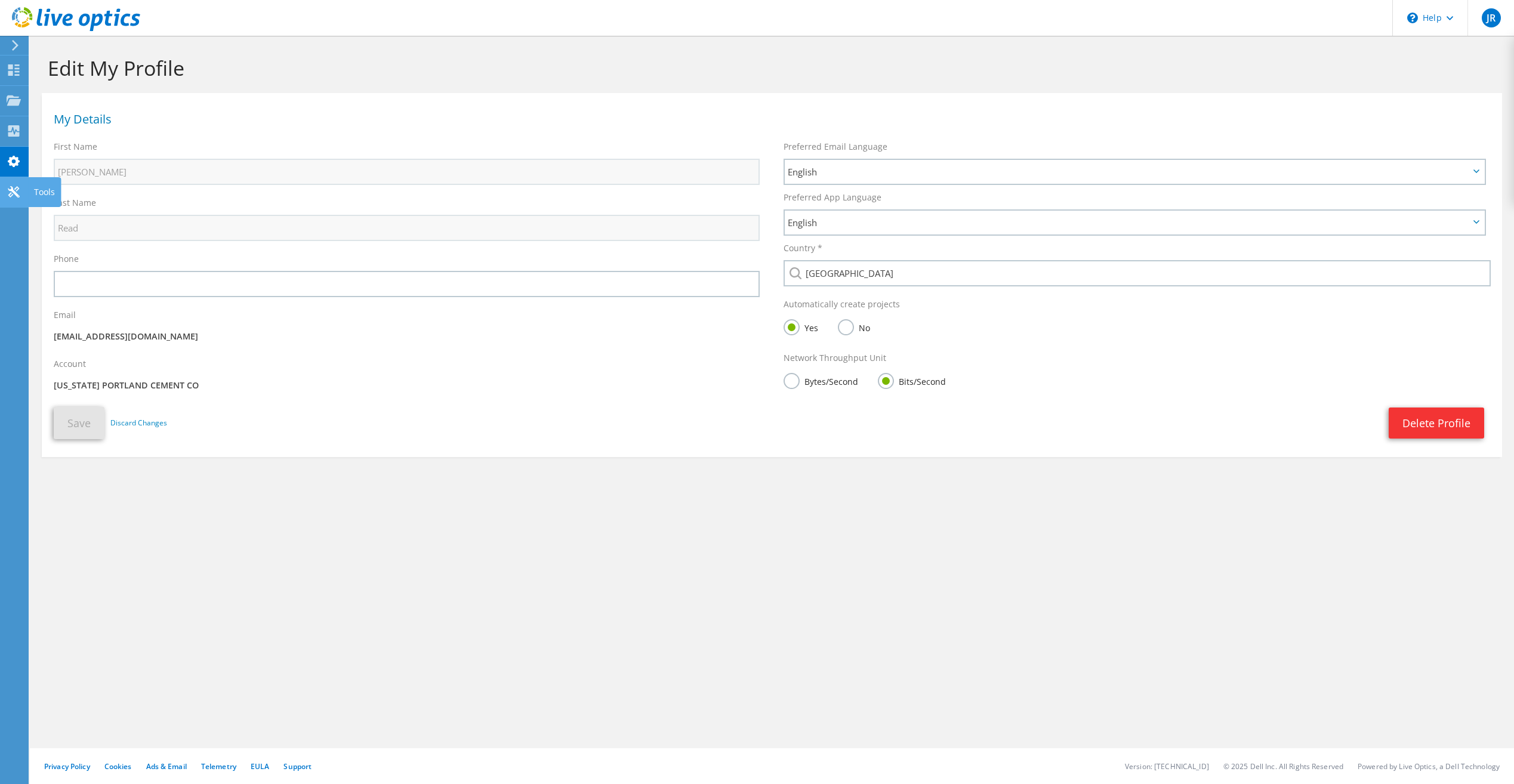
click at [18, 190] on icon at bounding box center [14, 192] width 14 height 12
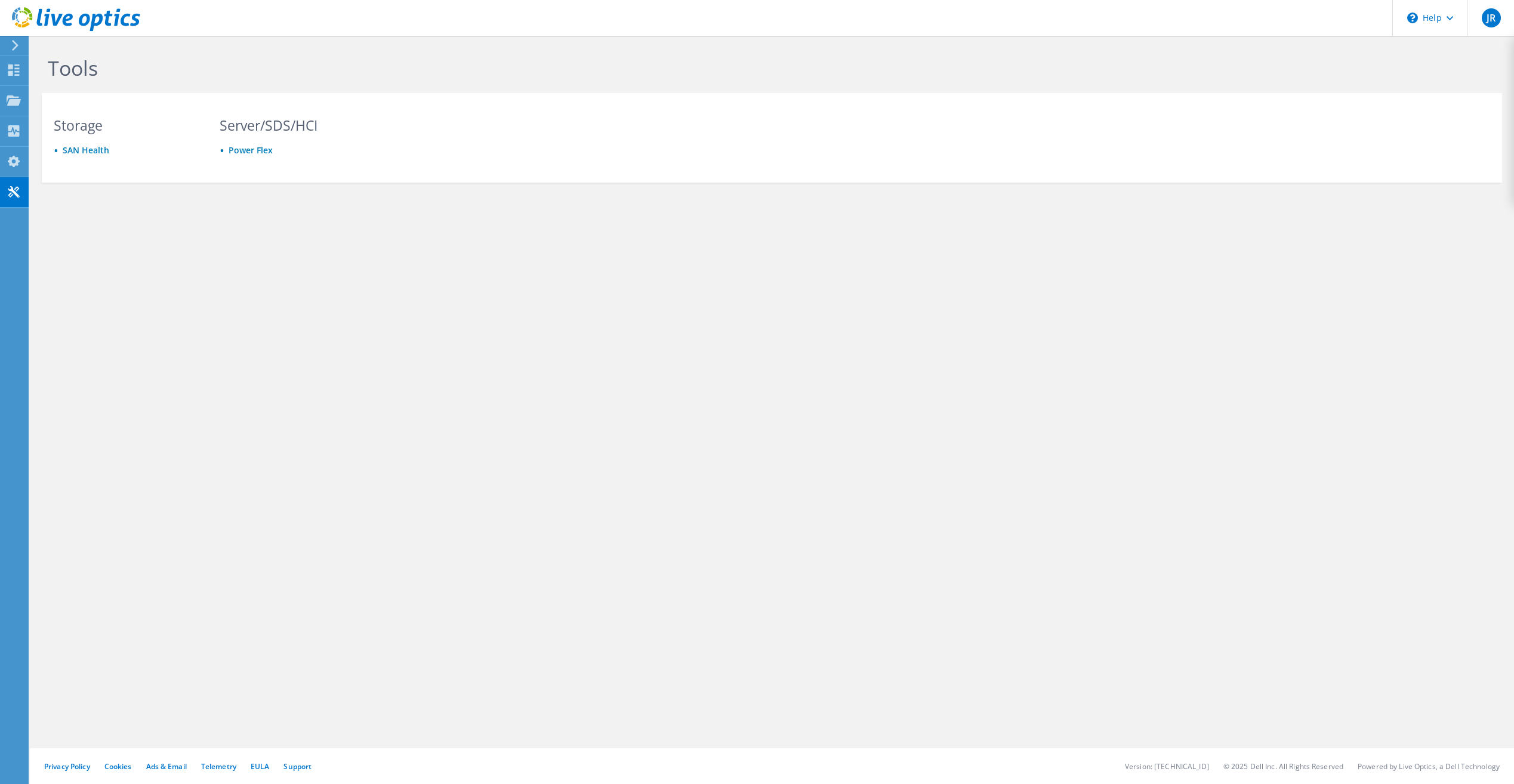
click at [16, 46] on use at bounding box center [15, 45] width 7 height 11
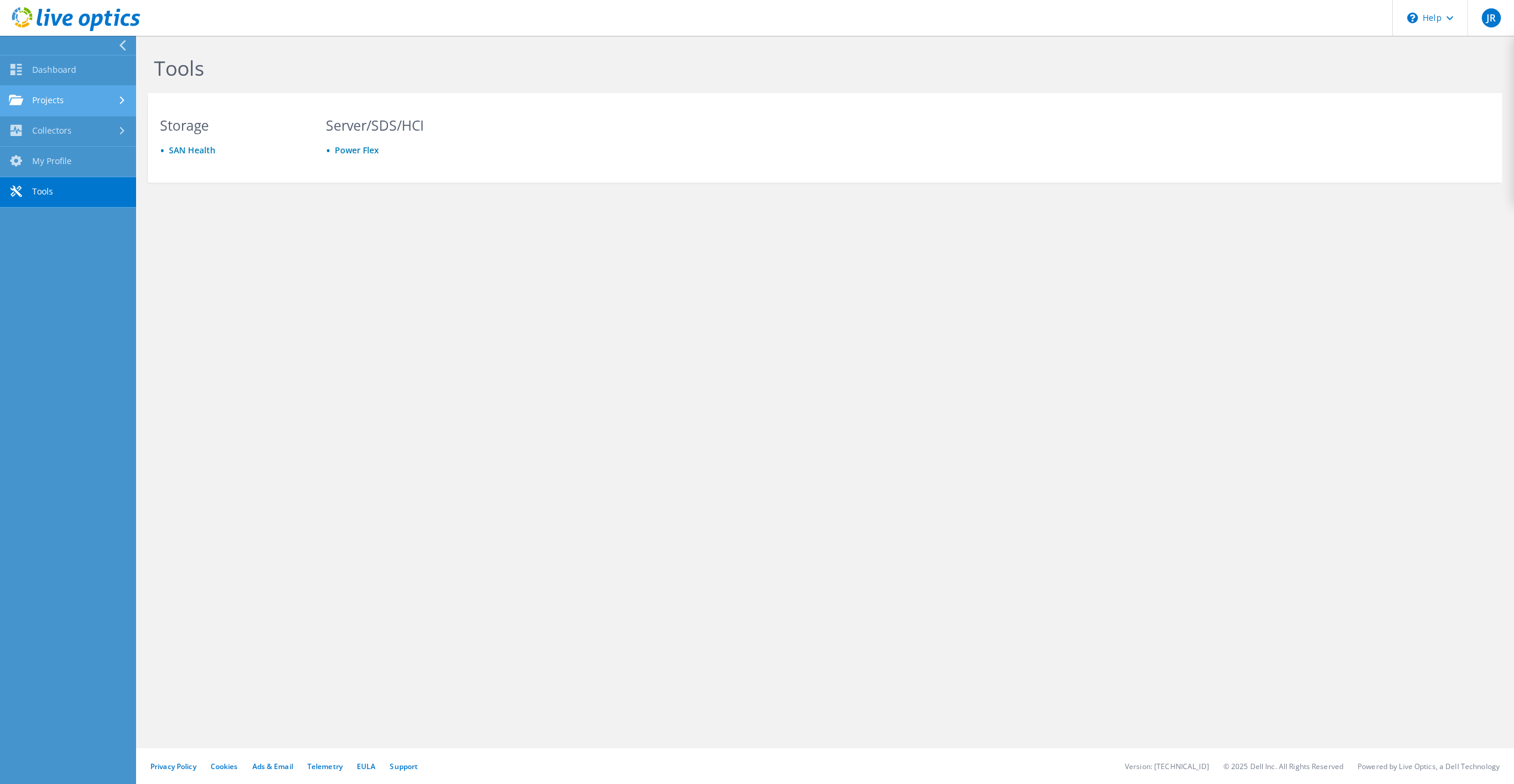
click at [42, 102] on link "Projects" at bounding box center [68, 101] width 136 height 30
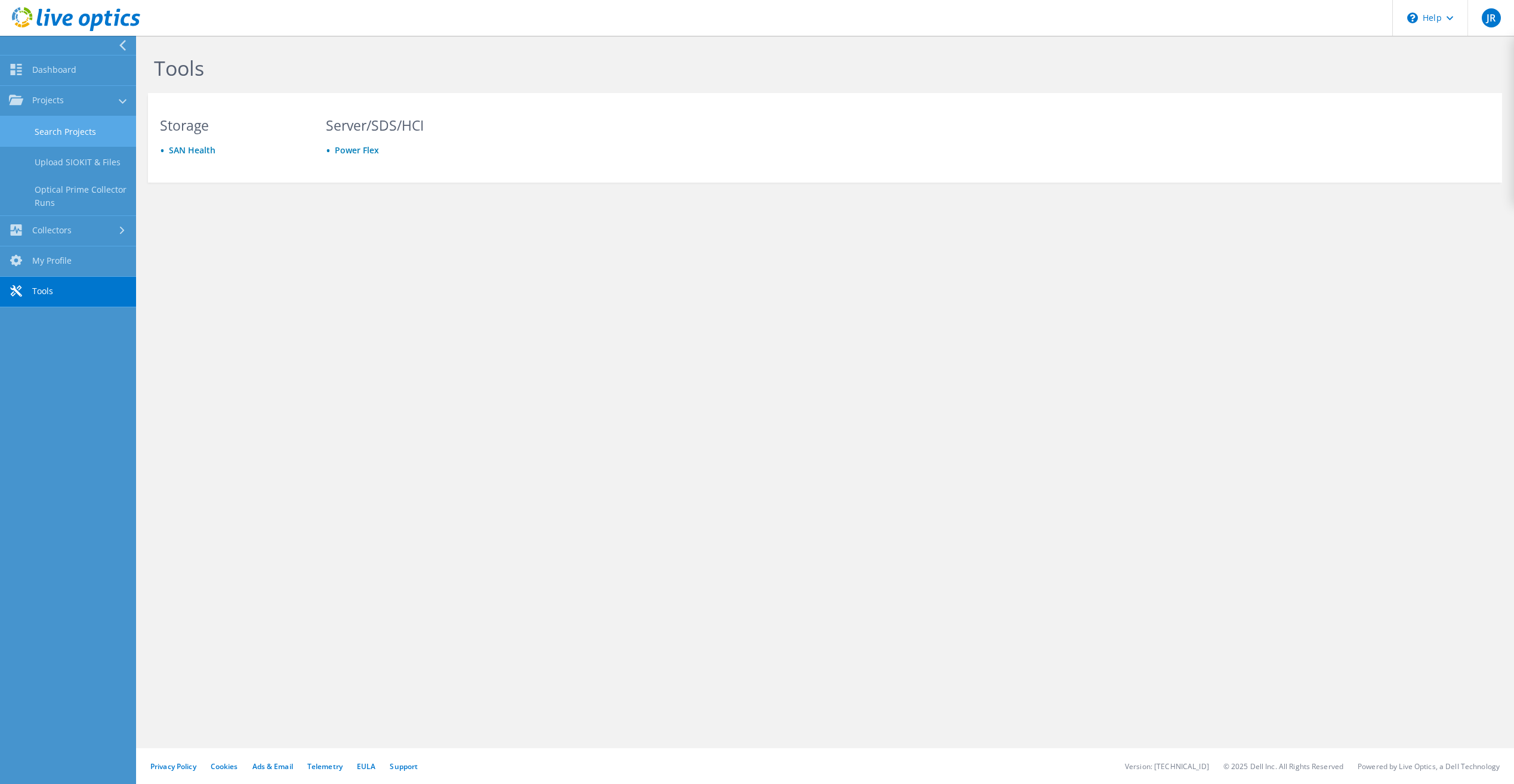
click at [61, 133] on link "Search Projects" at bounding box center [68, 131] width 136 height 30
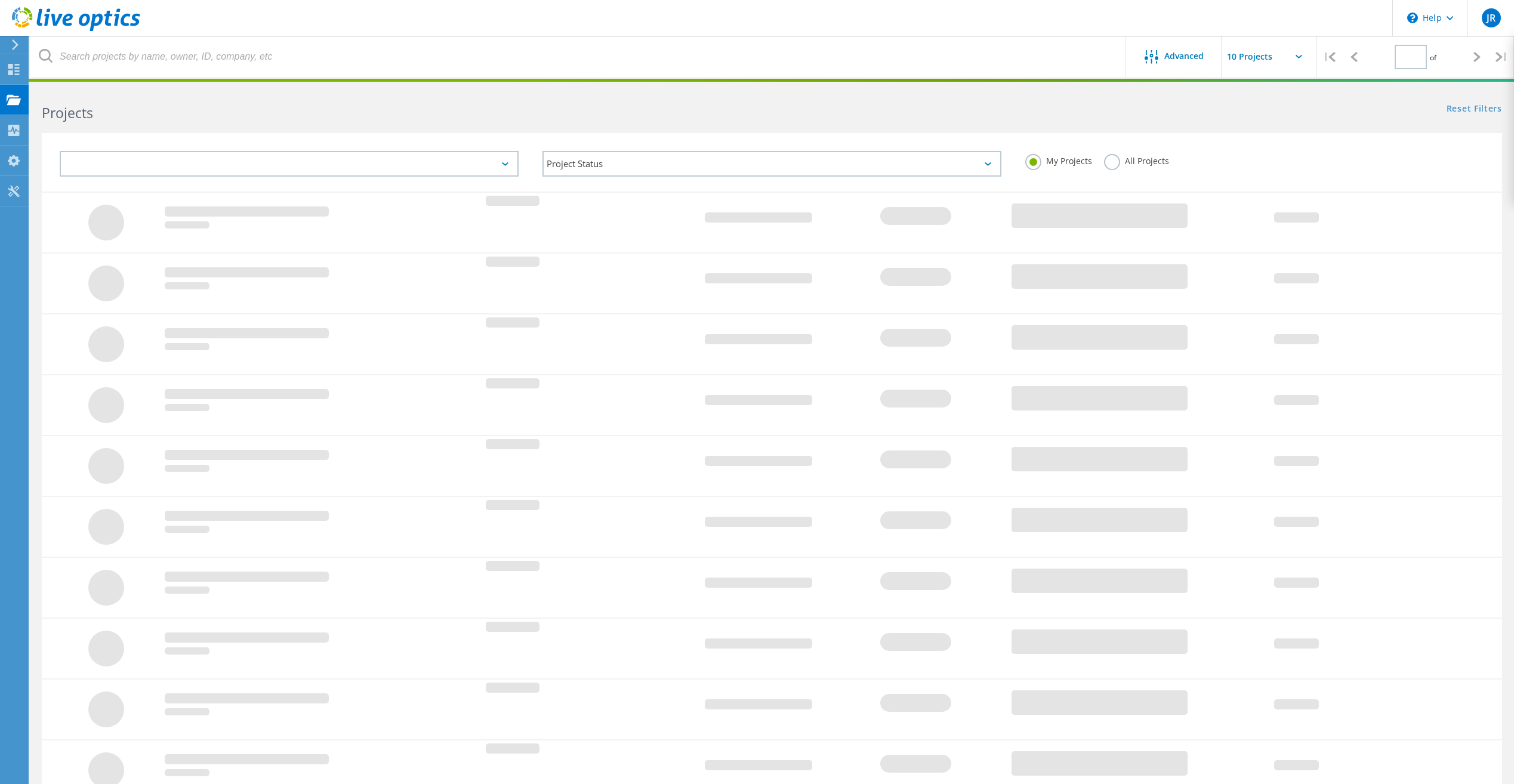
type input "1"
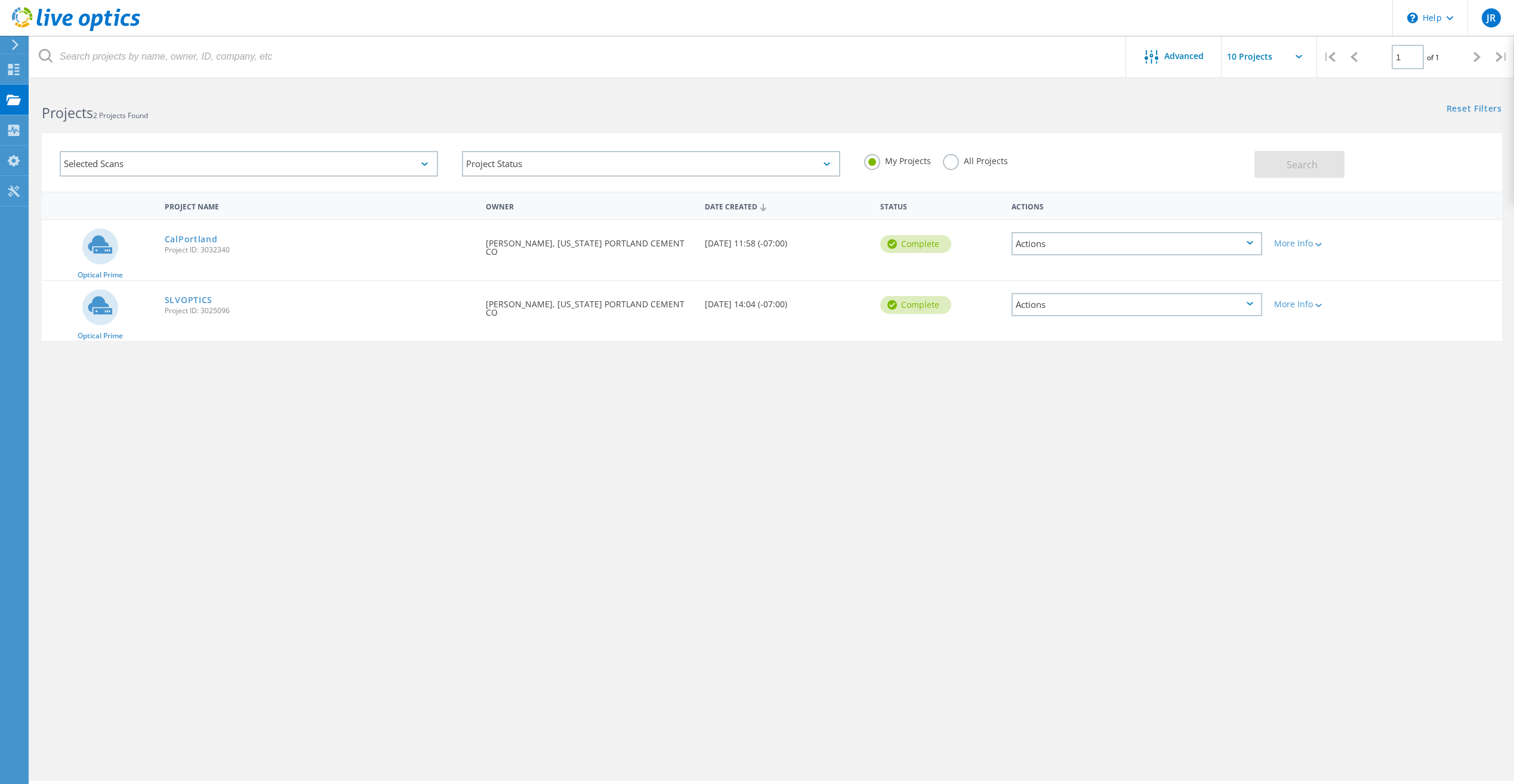
click at [955, 160] on label "All Projects" at bounding box center [975, 159] width 65 height 12
click at [0, 0] on input "All Projects" at bounding box center [0, 0] width 0 height 0
click at [1287, 158] on span "Search" at bounding box center [1302, 164] width 31 height 13
click at [1306, 248] on div "More Info" at bounding box center [1326, 244] width 105 height 8
